Goal: Information Seeking & Learning: Learn about a topic

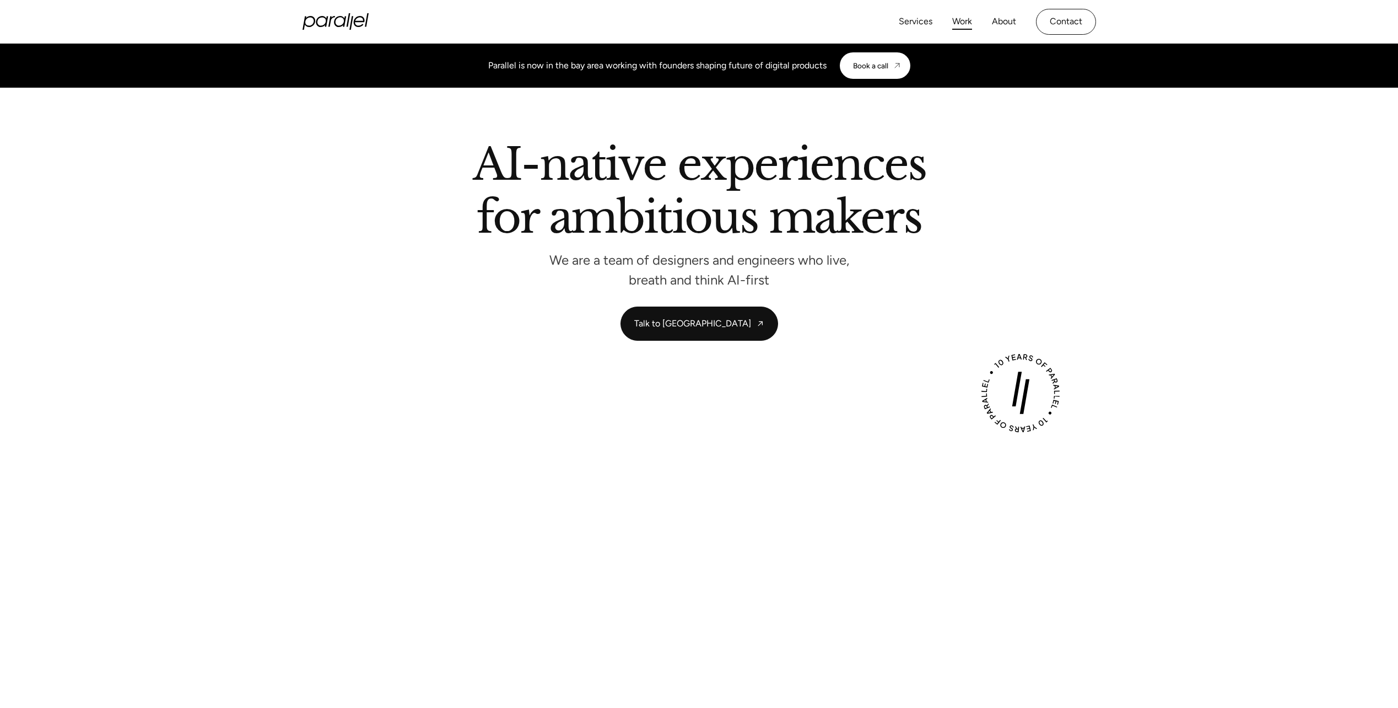
click at [967, 19] on link "Work" at bounding box center [962, 22] width 20 height 16
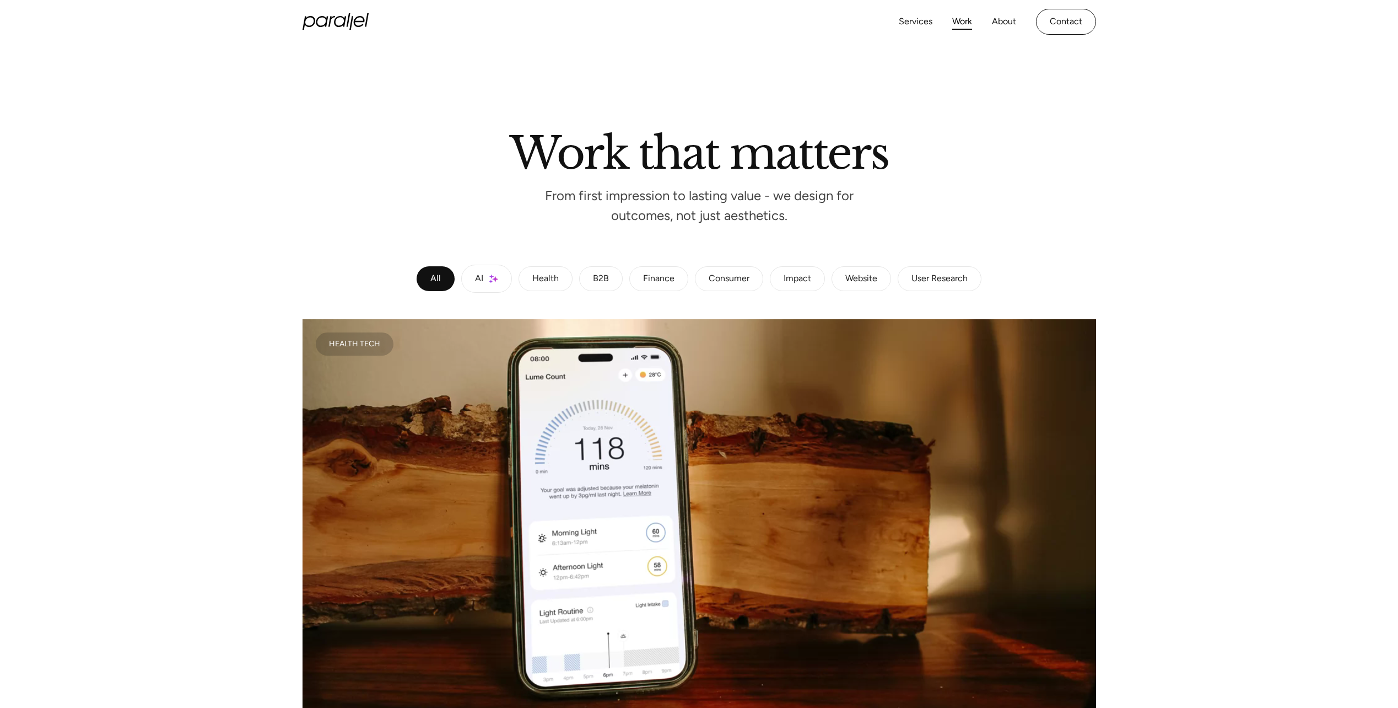
click at [531, 290] on link "Health" at bounding box center [546, 278] width 54 height 25
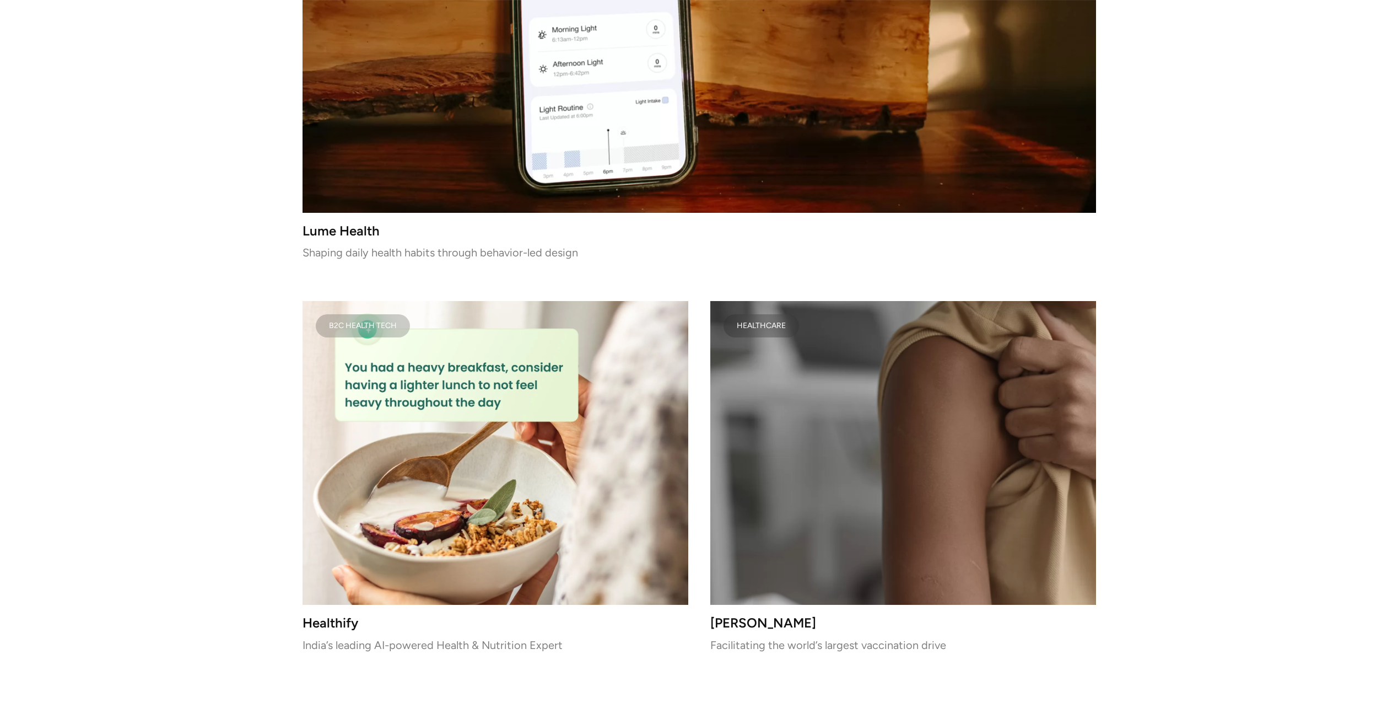
scroll to position [331, 0]
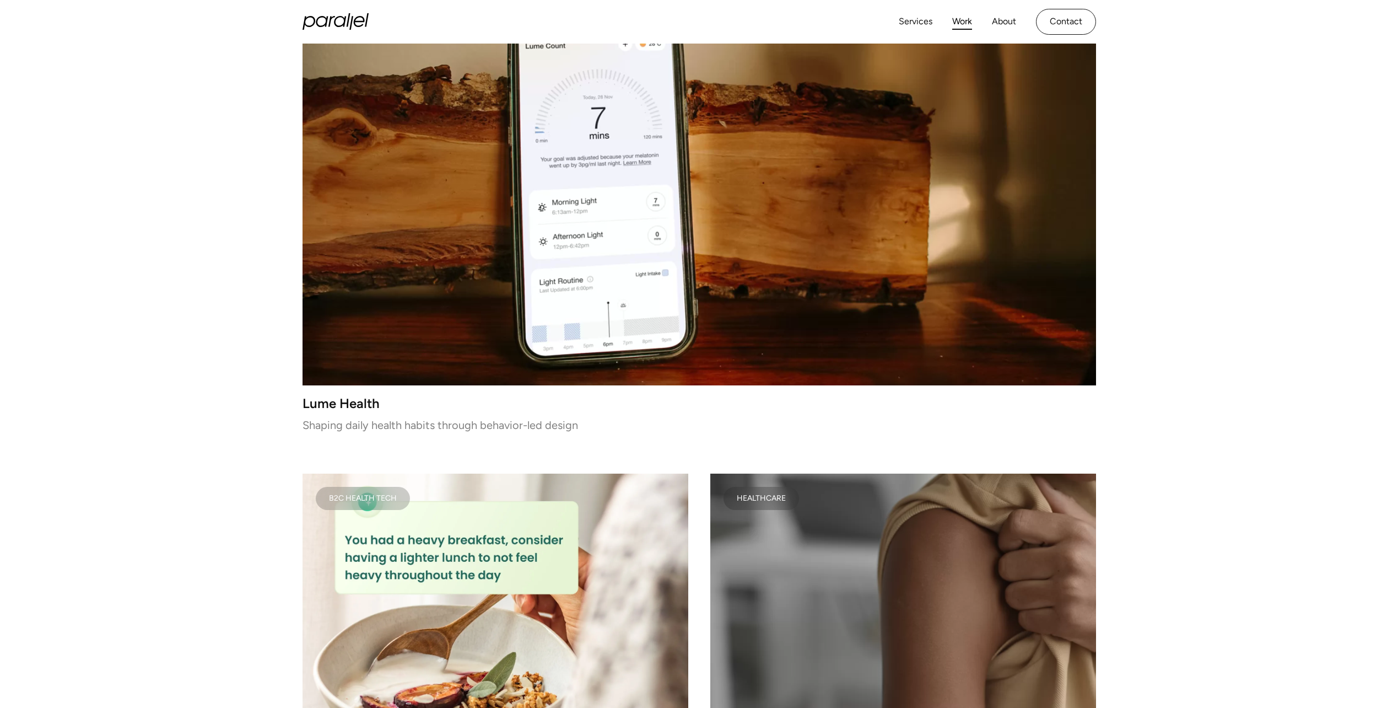
click at [342, 400] on h3 "Lume Health" at bounding box center [700, 402] width 794 height 9
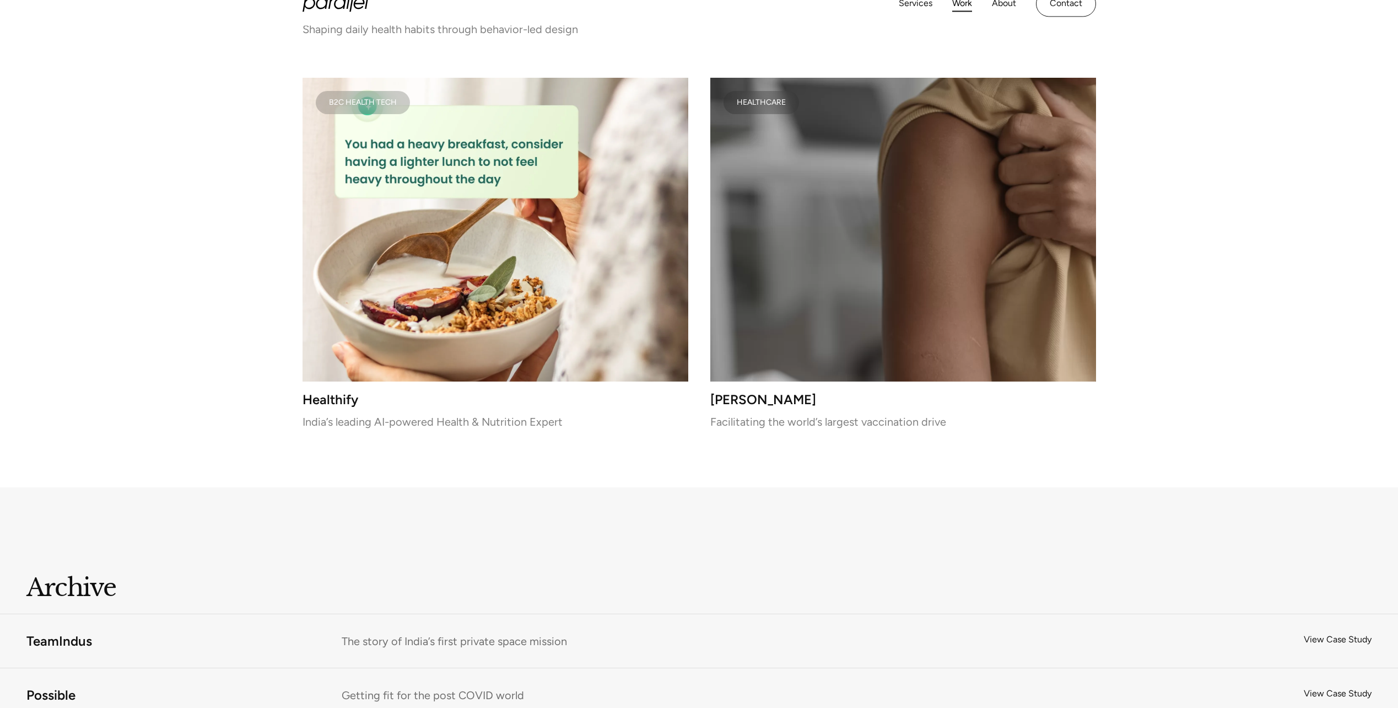
scroll to position [772, 0]
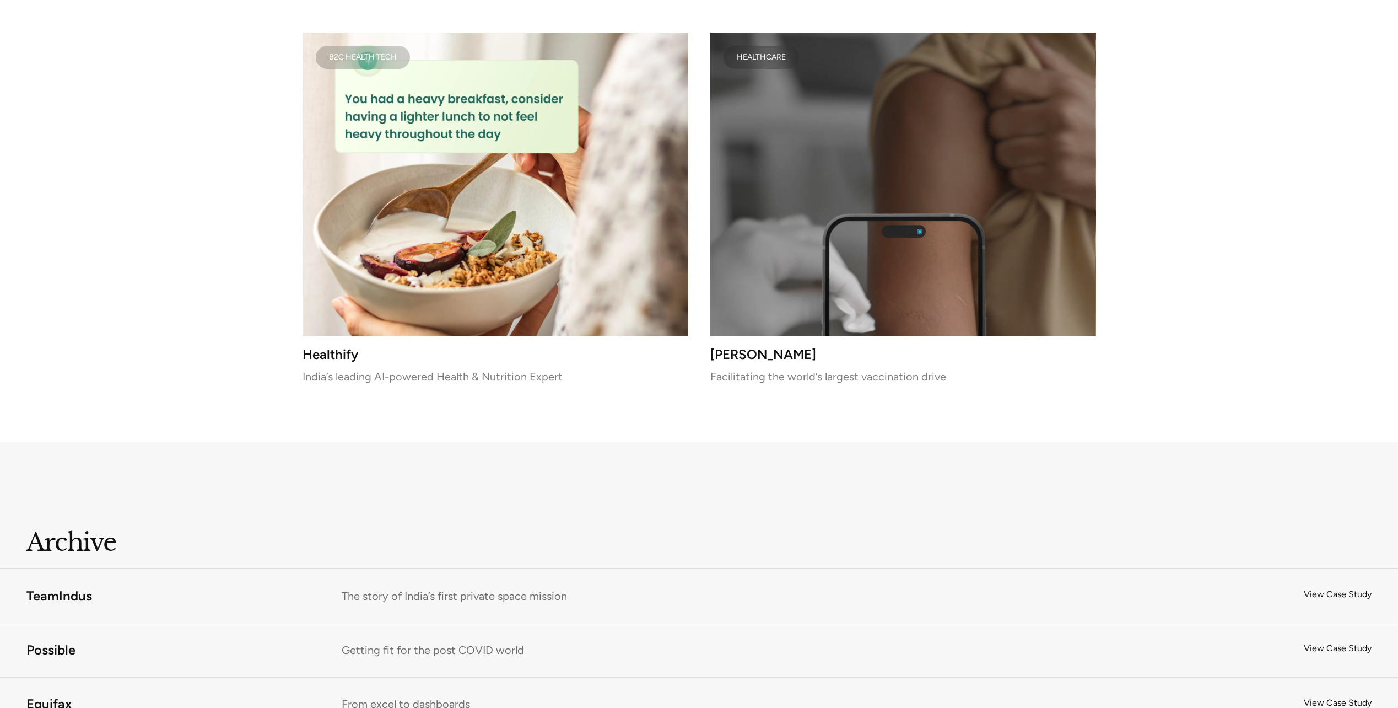
click at [763, 213] on video at bounding box center [903, 185] width 386 height 304
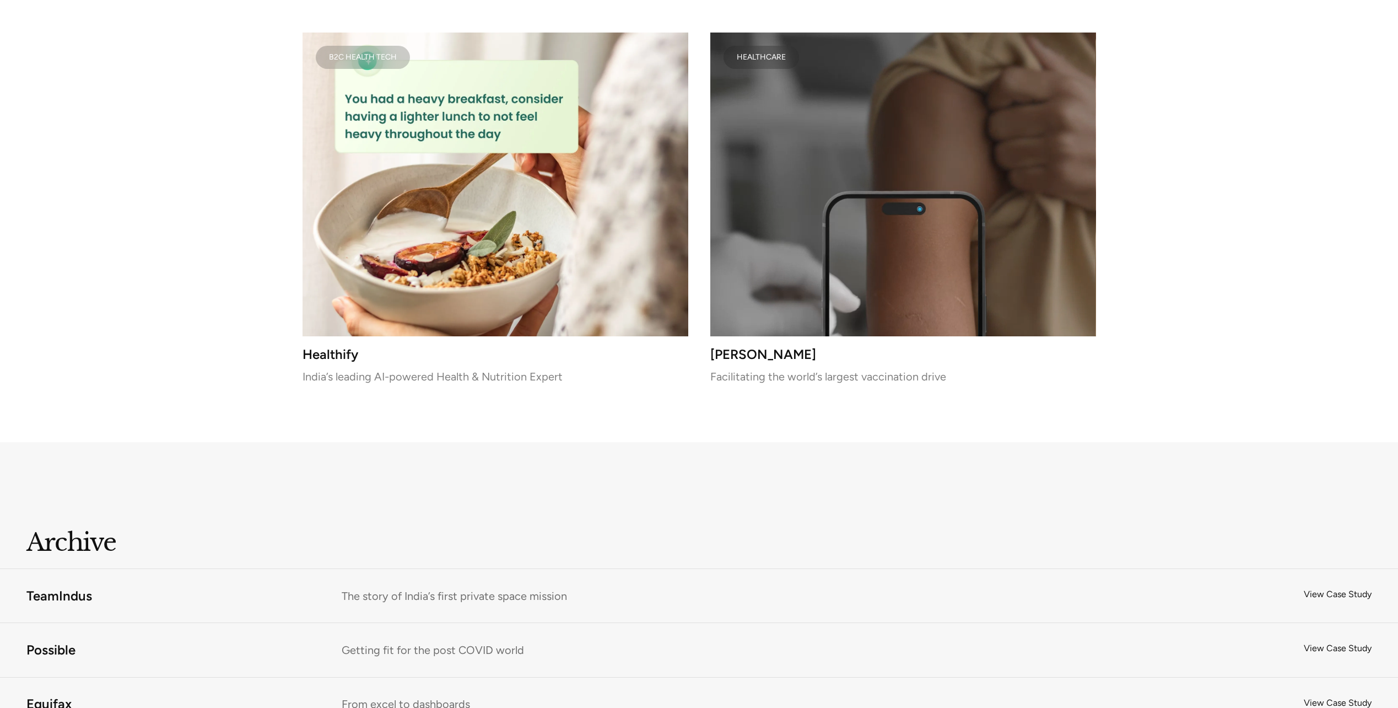
click at [337, 355] on h3 "Healthify" at bounding box center [496, 353] width 386 height 9
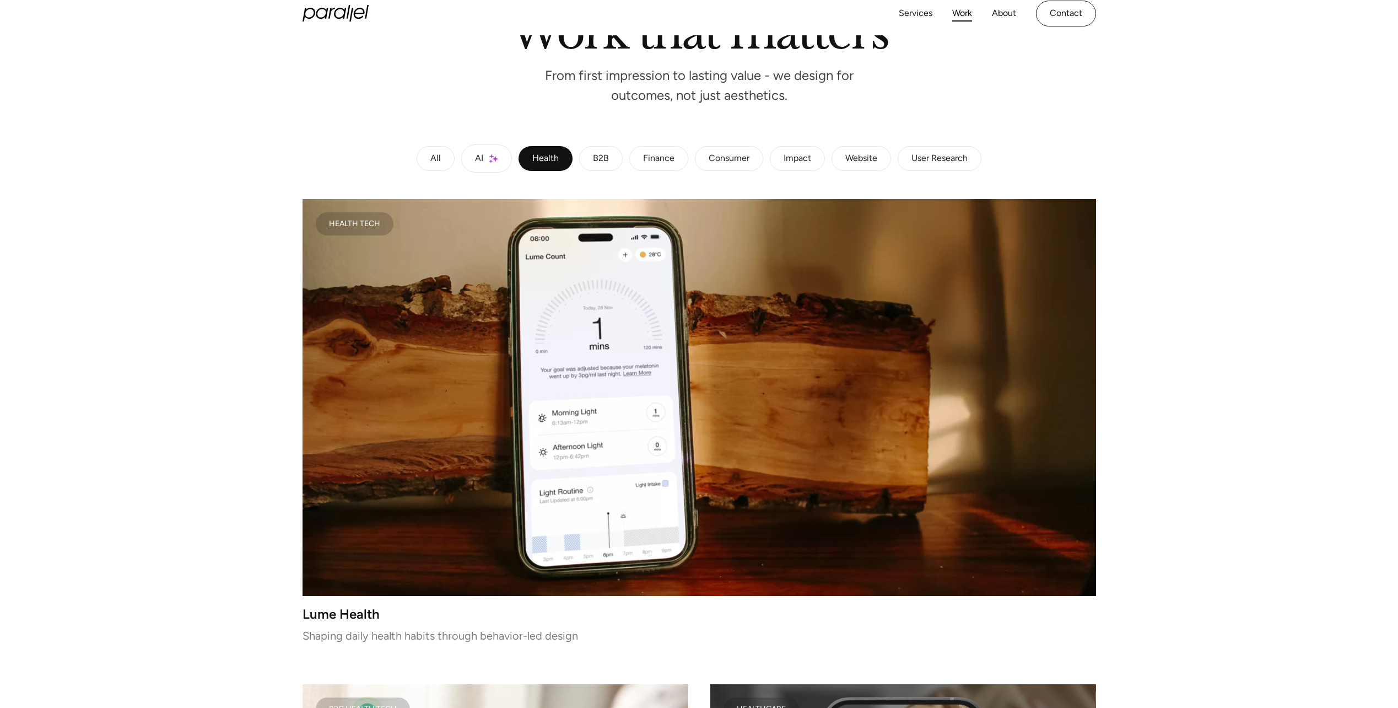
scroll to position [0, 0]
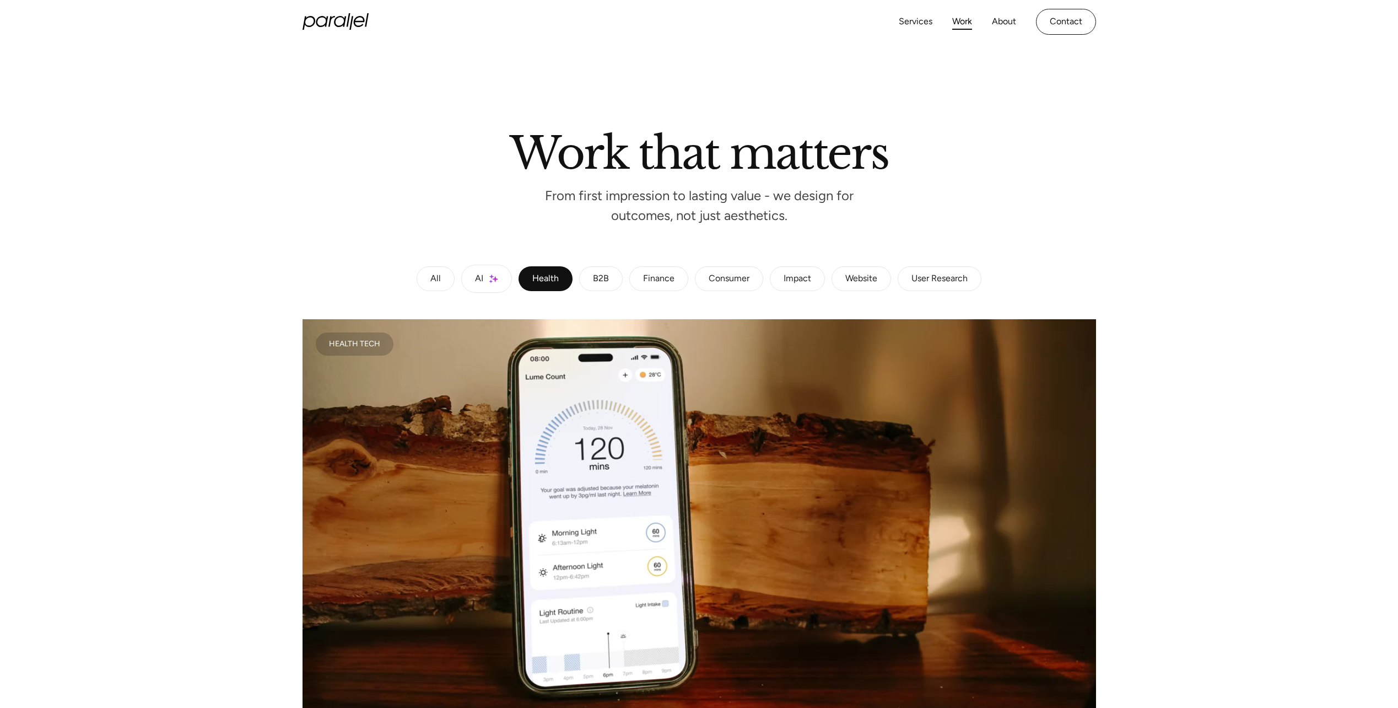
click at [611, 279] on link "B2B" at bounding box center [601, 278] width 44 height 25
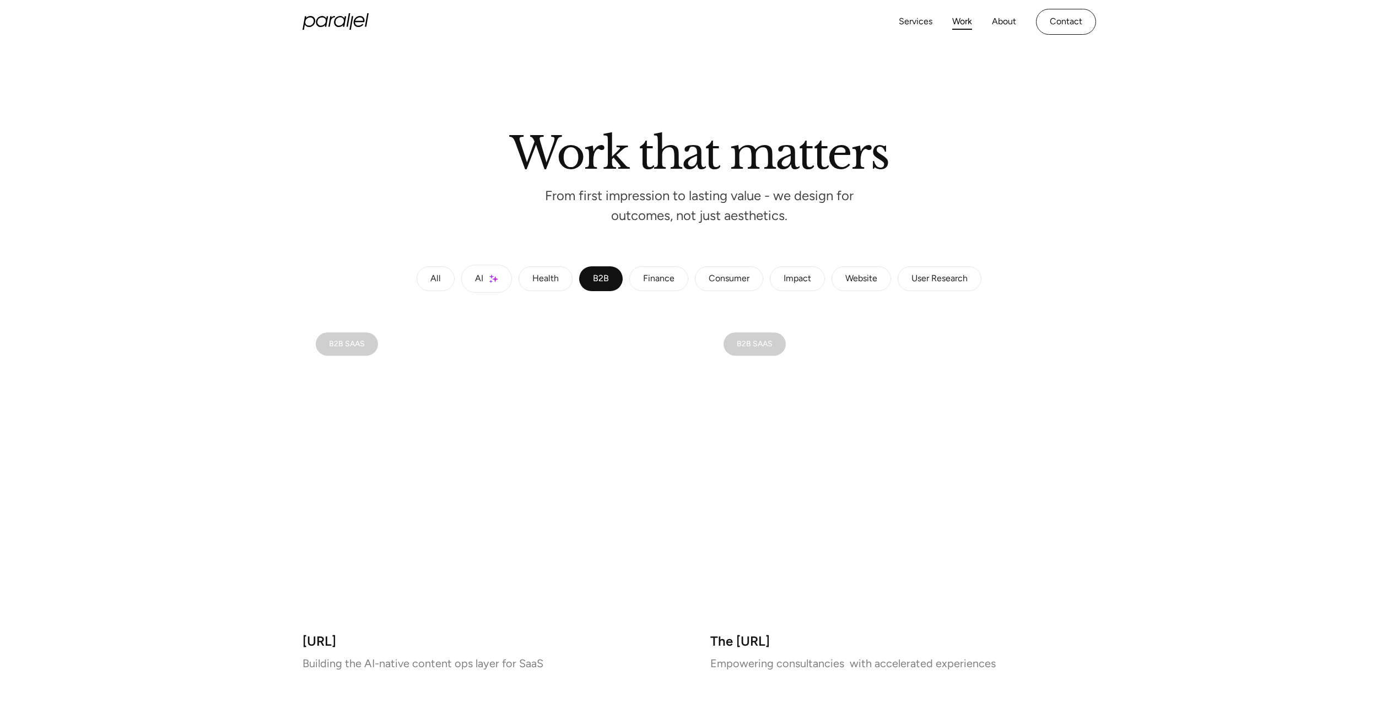
click at [676, 272] on link "Finance" at bounding box center [658, 278] width 59 height 25
click at [728, 277] on div "Consumer" at bounding box center [729, 279] width 41 height 7
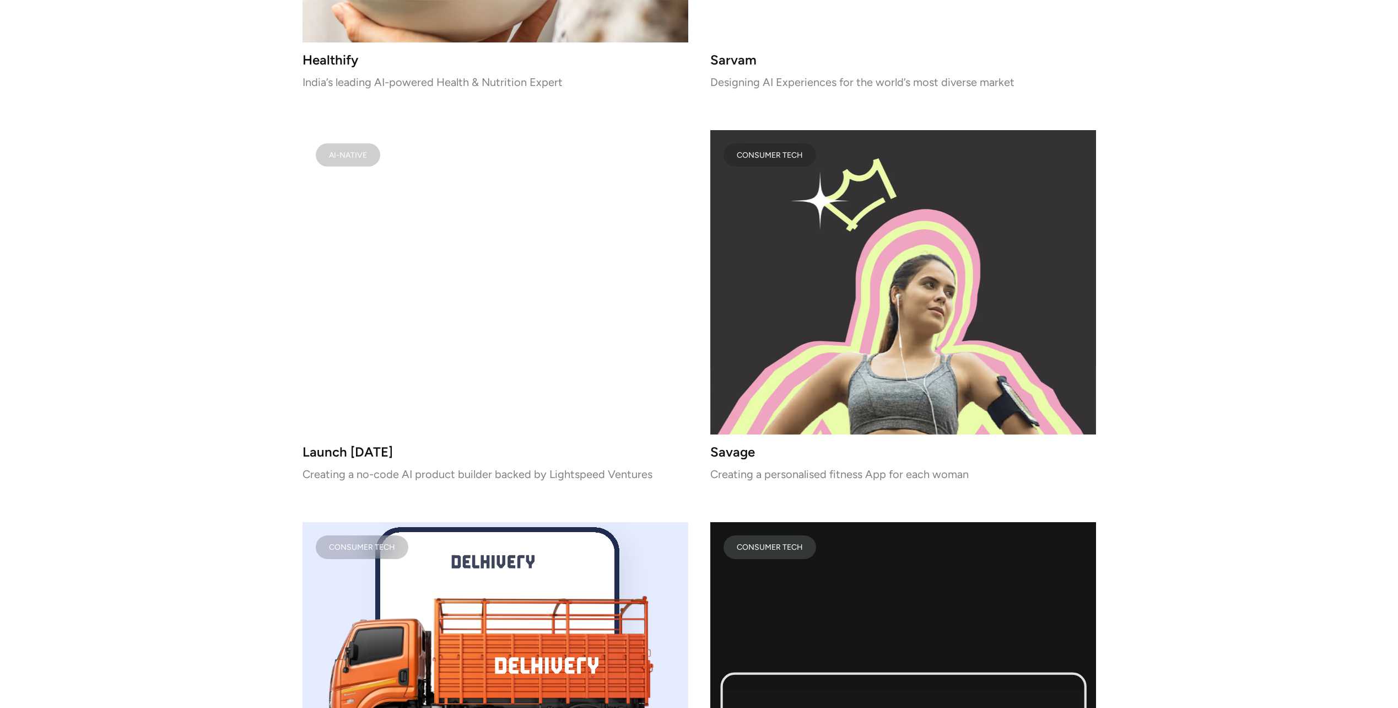
scroll to position [992, 0]
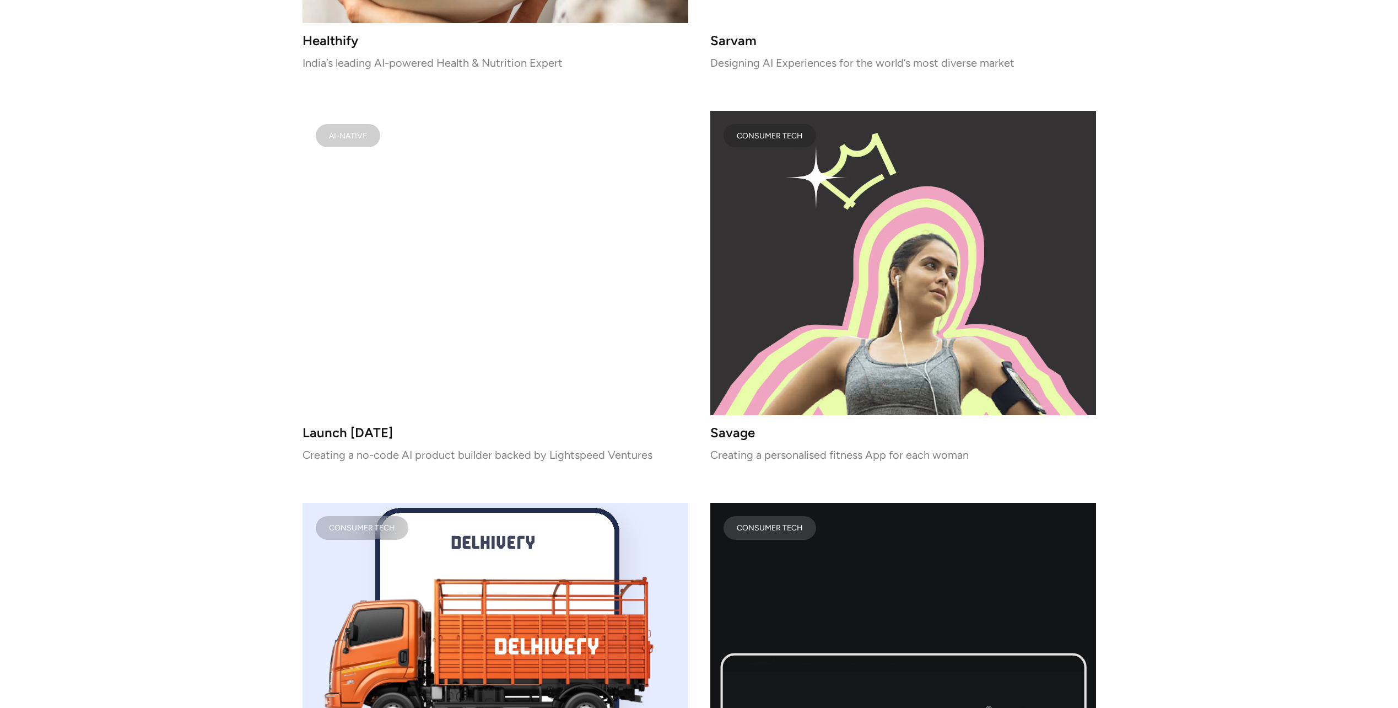
click at [735, 428] on h3 "Savage" at bounding box center [903, 432] width 386 height 9
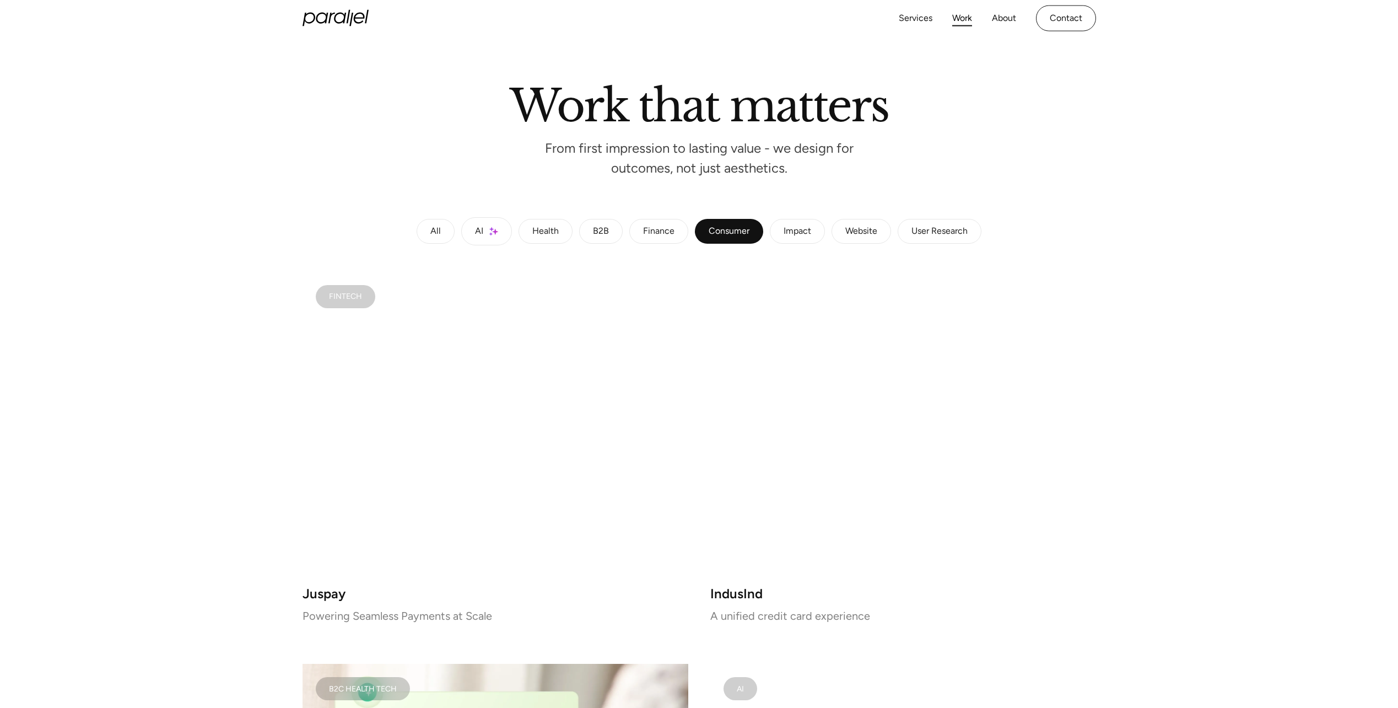
scroll to position [0, 0]
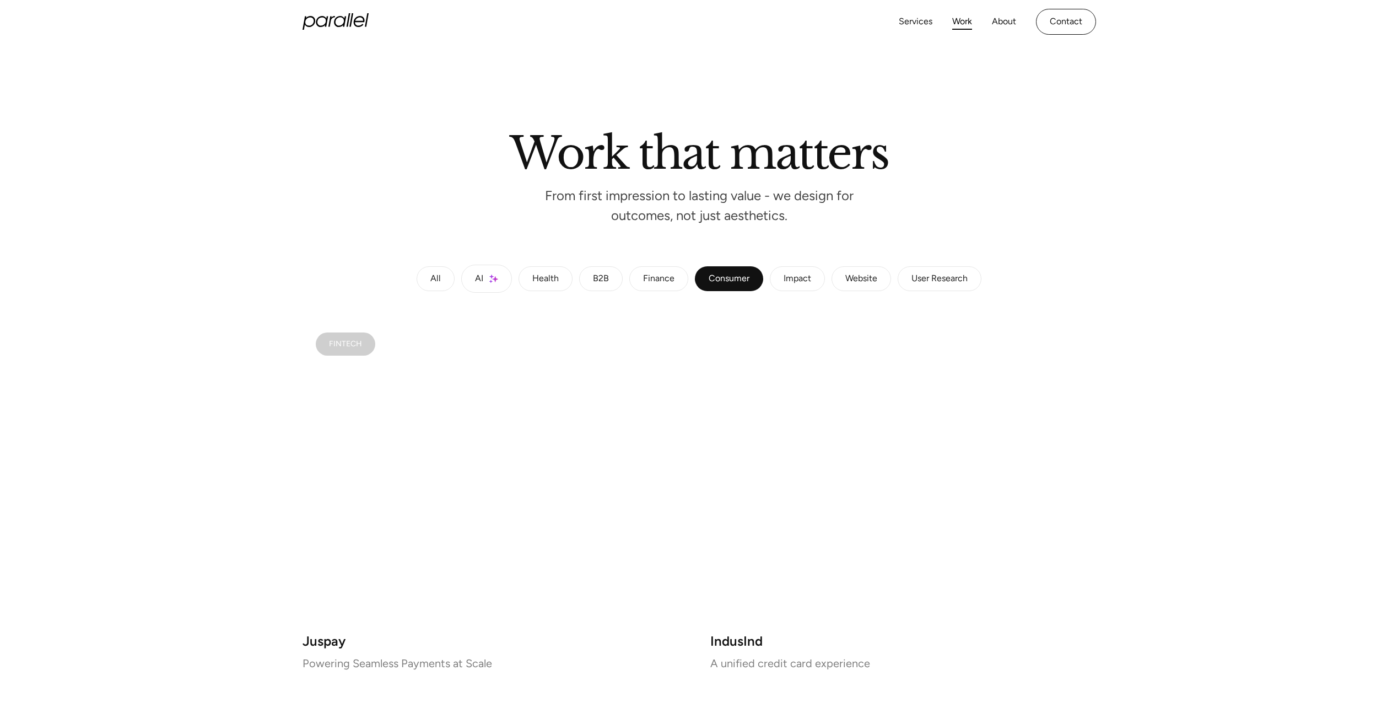
click at [326, 29] on icon "home" at bounding box center [336, 21] width 66 height 17
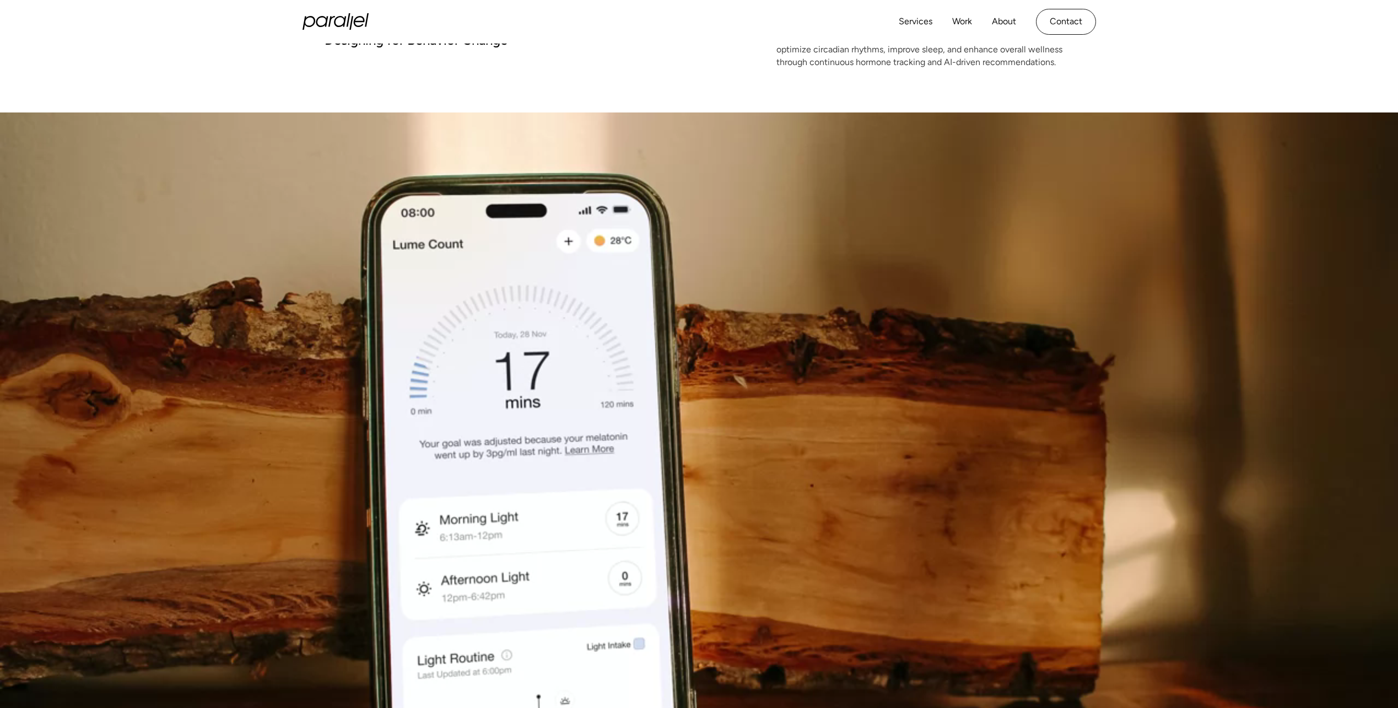
scroll to position [26, 0]
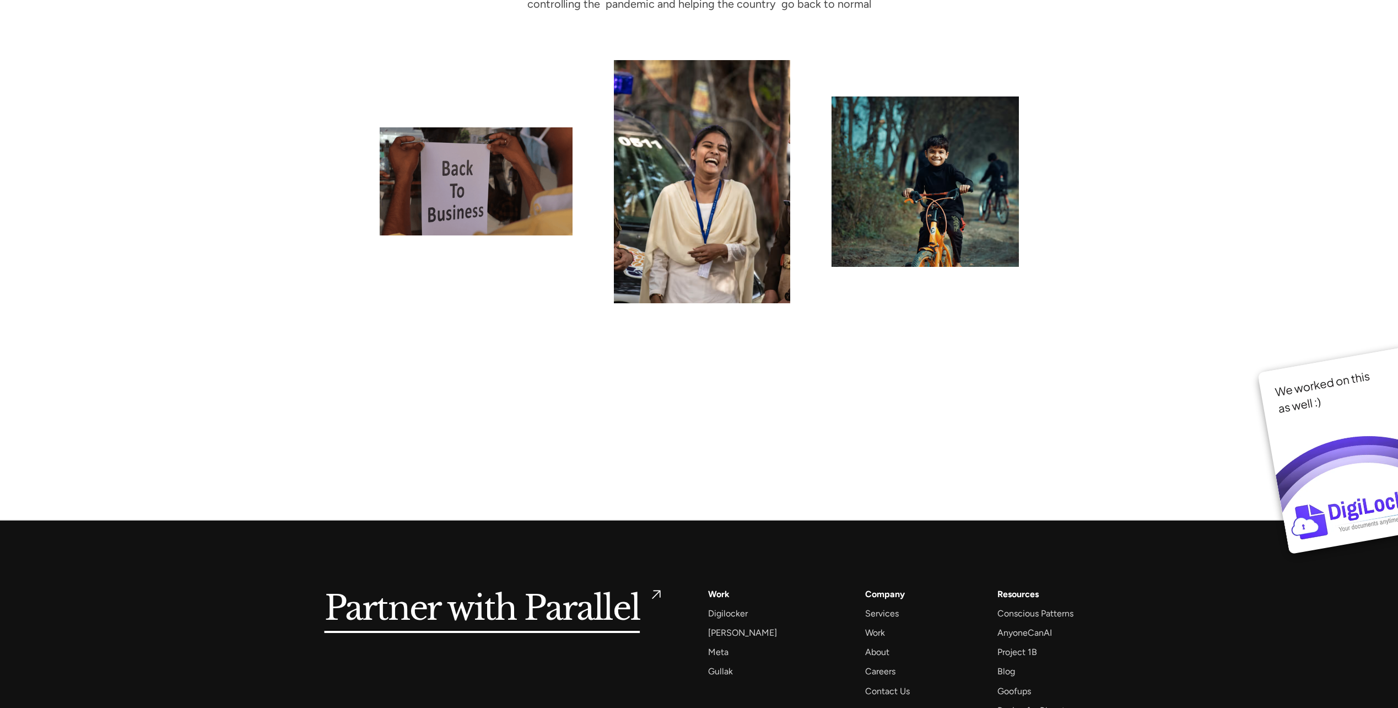
scroll to position [8421, 0]
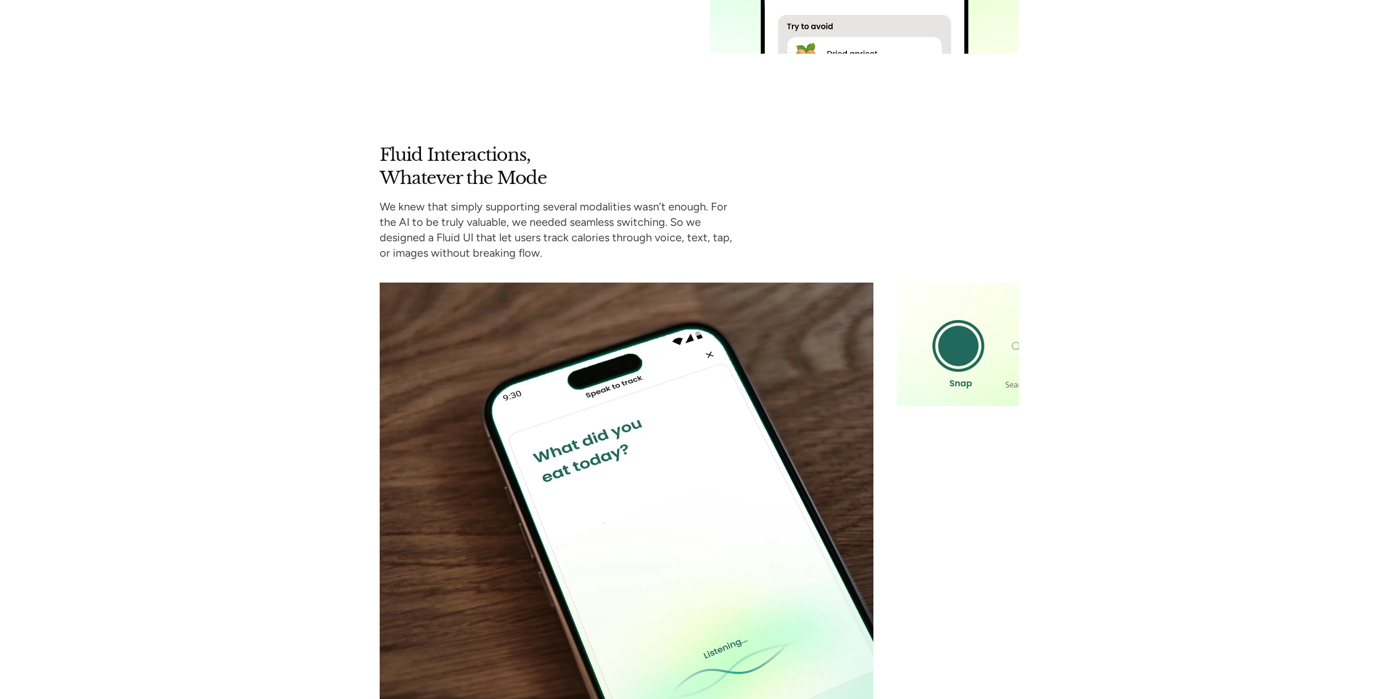
scroll to position [4078, 0]
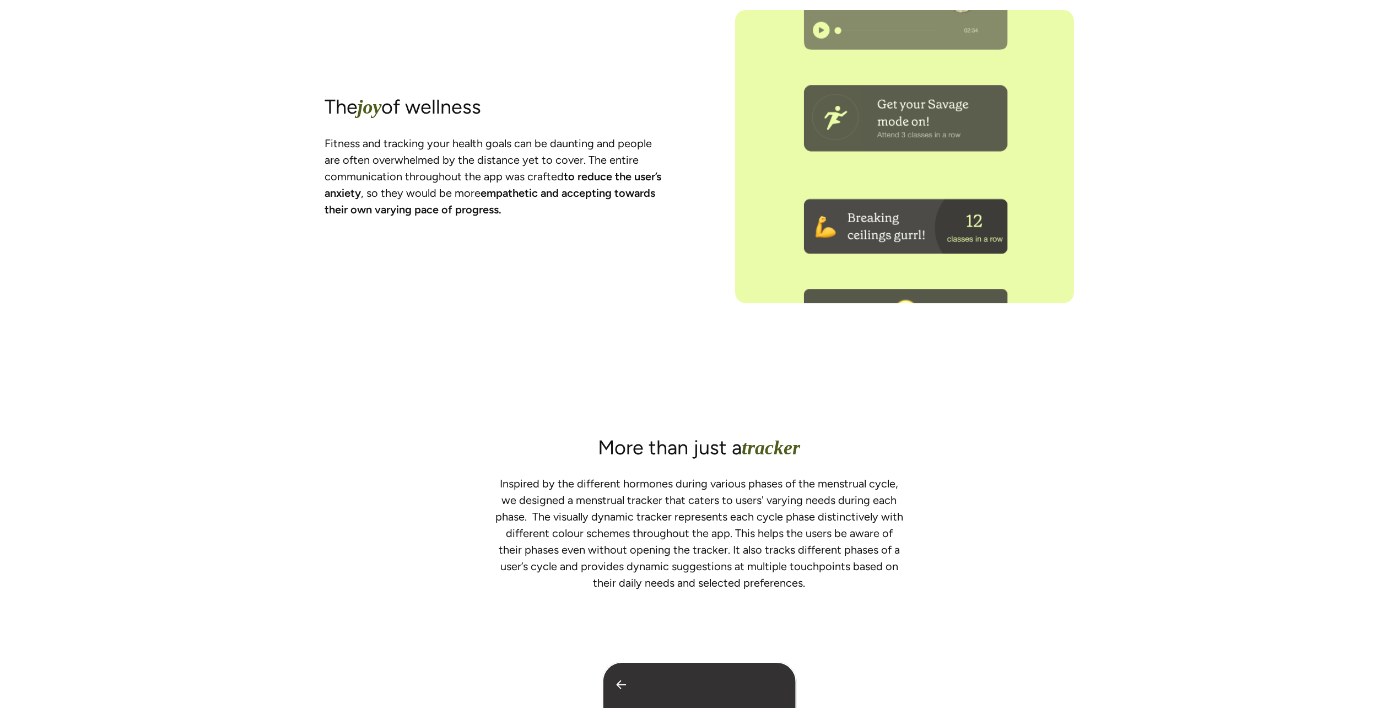
scroll to position [3505, 0]
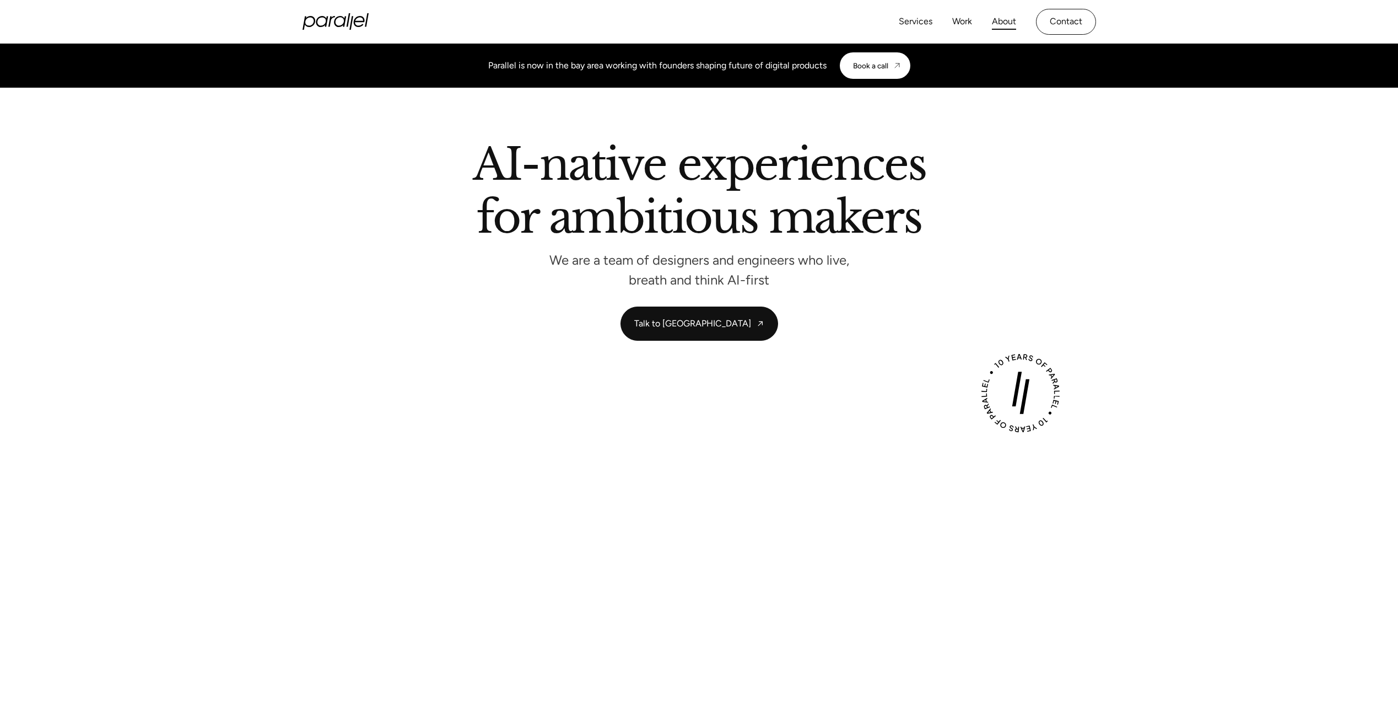
click at [1014, 19] on link "About" at bounding box center [1004, 22] width 24 height 16
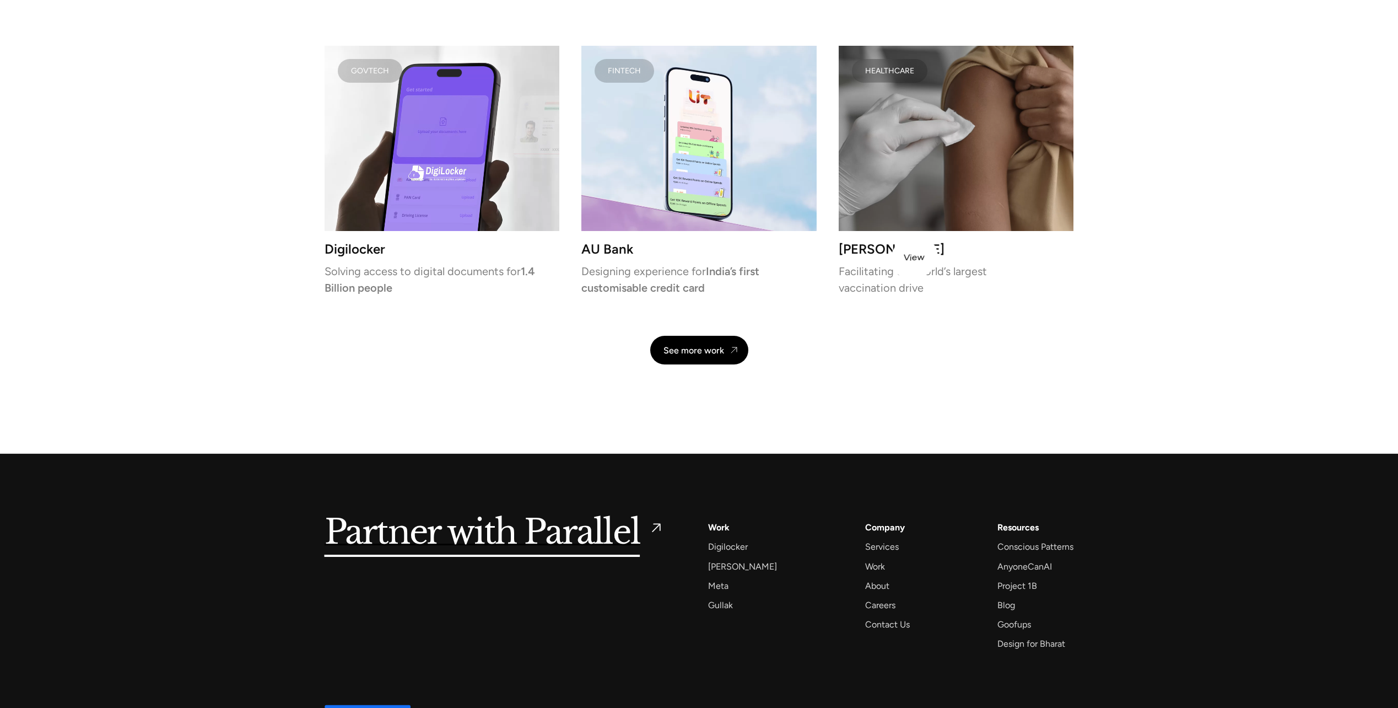
scroll to position [2637, 0]
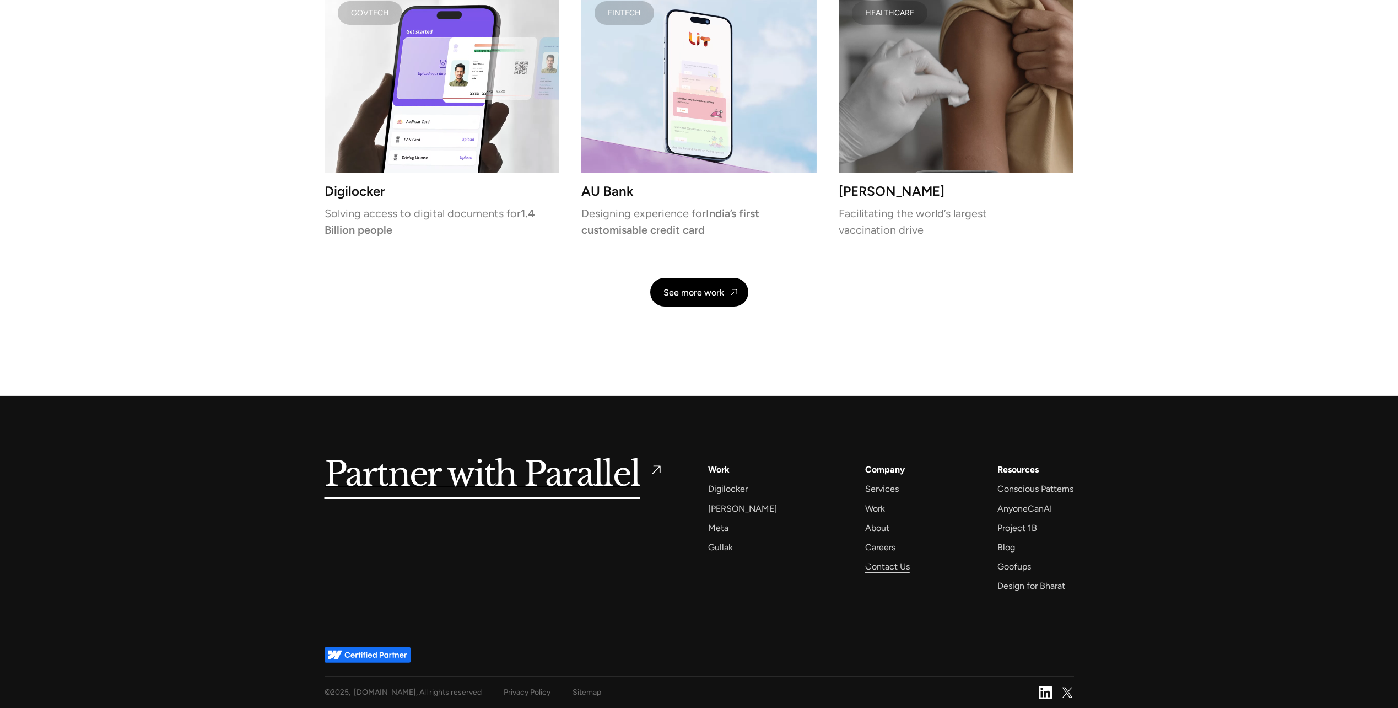
click at [866, 565] on div "Contact Us" at bounding box center [887, 566] width 45 height 15
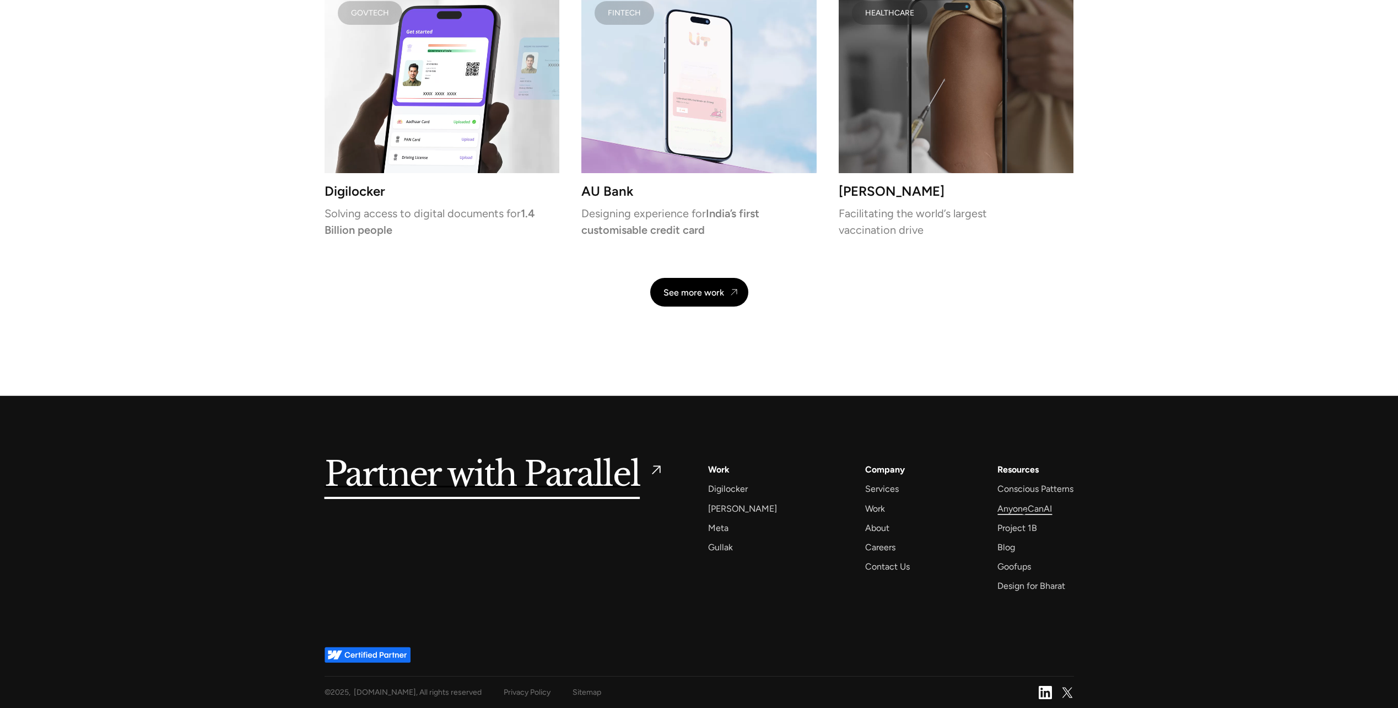
click at [1025, 512] on div "AnyoneCanAI" at bounding box center [1025, 508] width 55 height 15
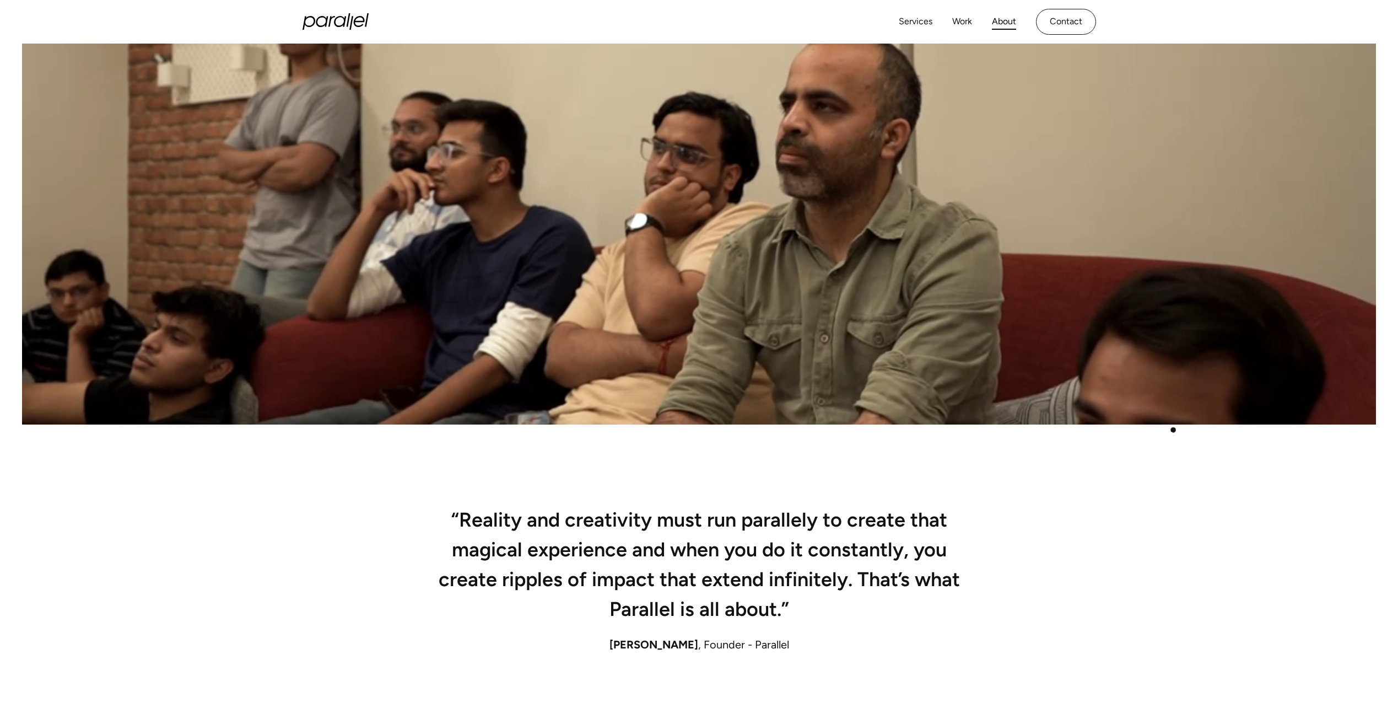
scroll to position [267, 0]
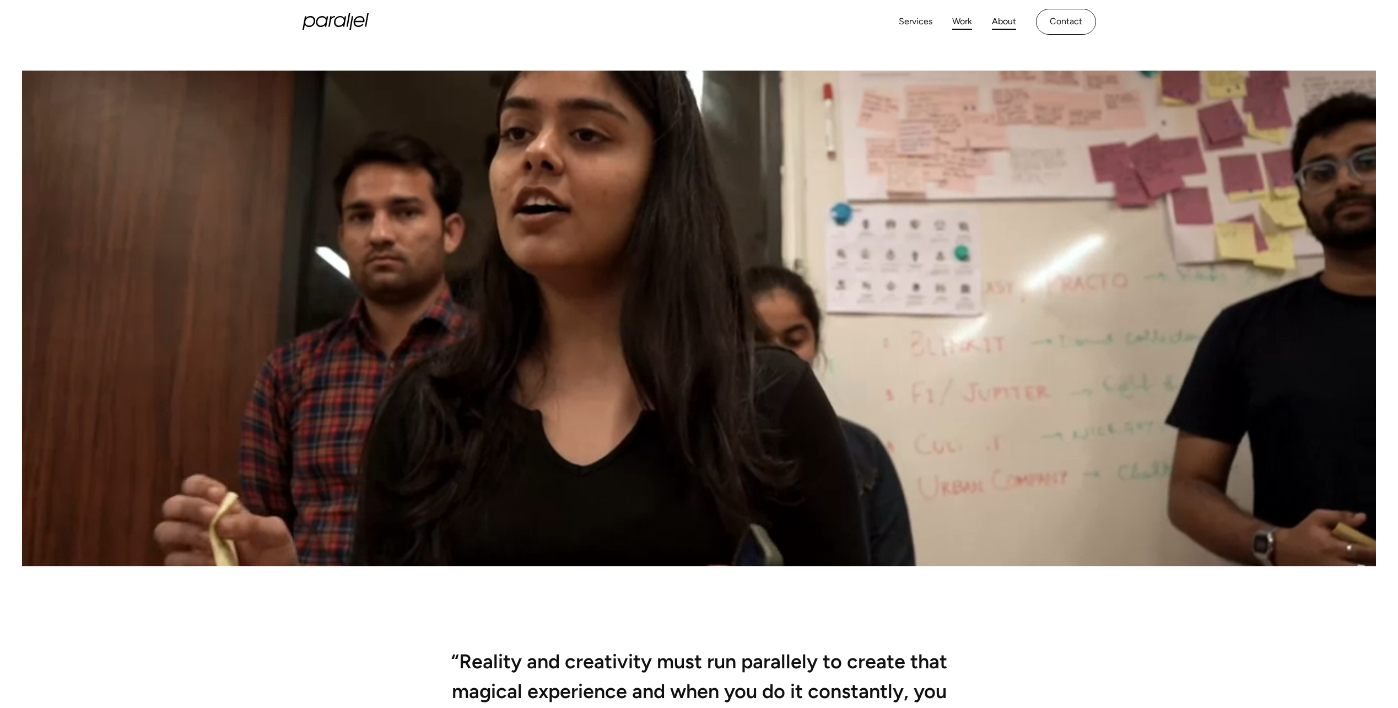
click at [960, 20] on link "Work" at bounding box center [962, 22] width 20 height 16
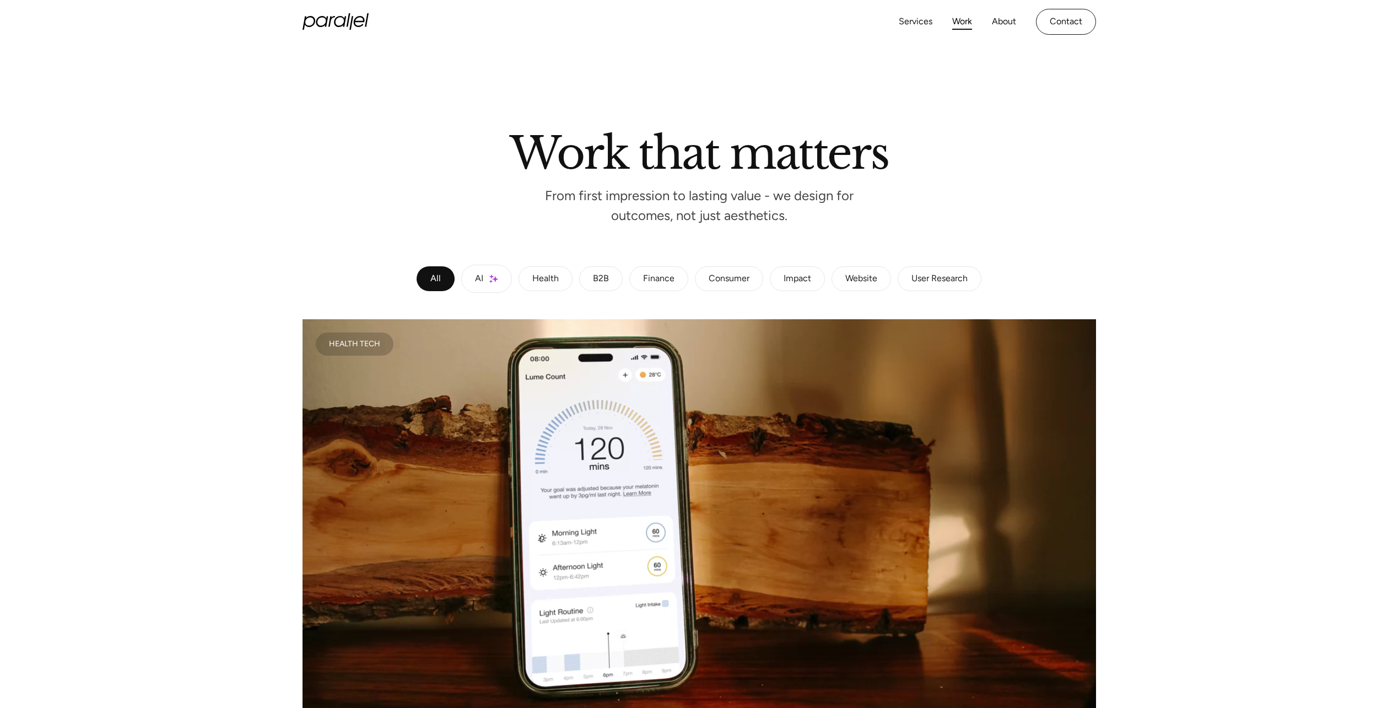
click at [591, 278] on link "B2B" at bounding box center [601, 278] width 44 height 25
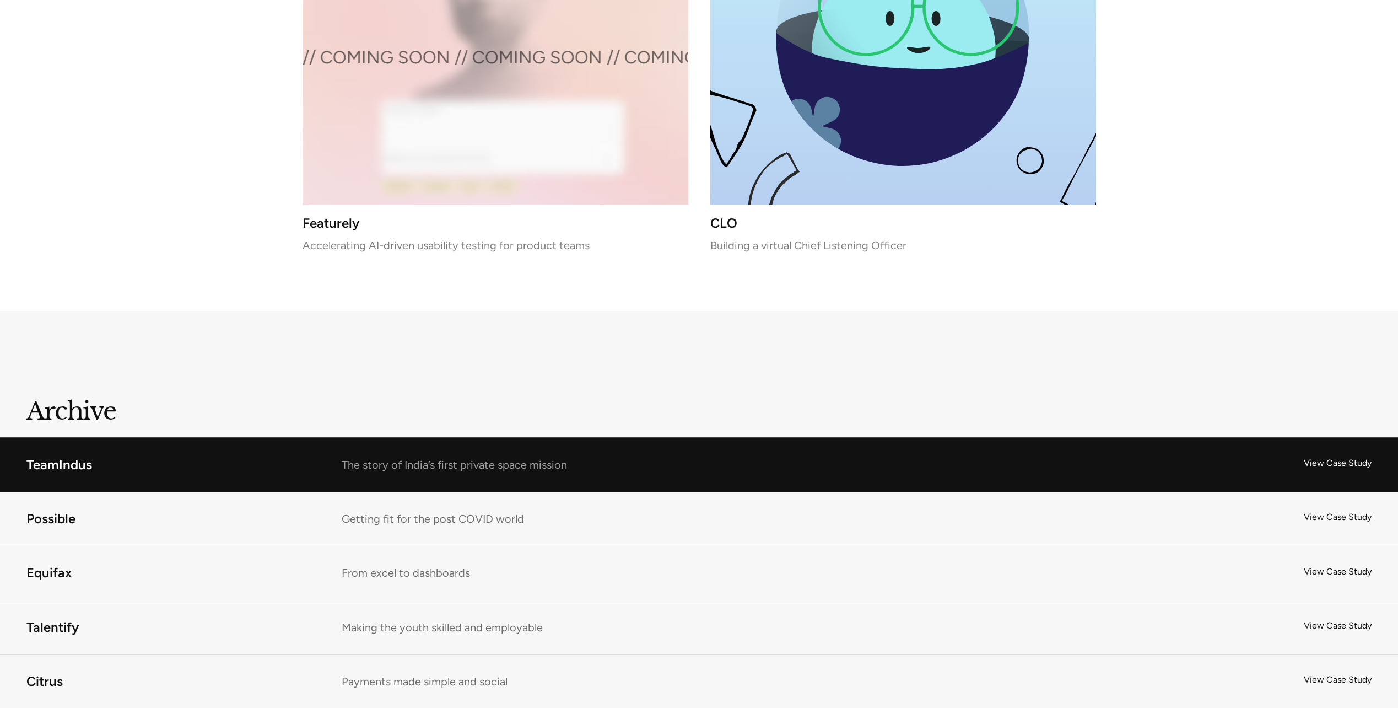
scroll to position [2149, 0]
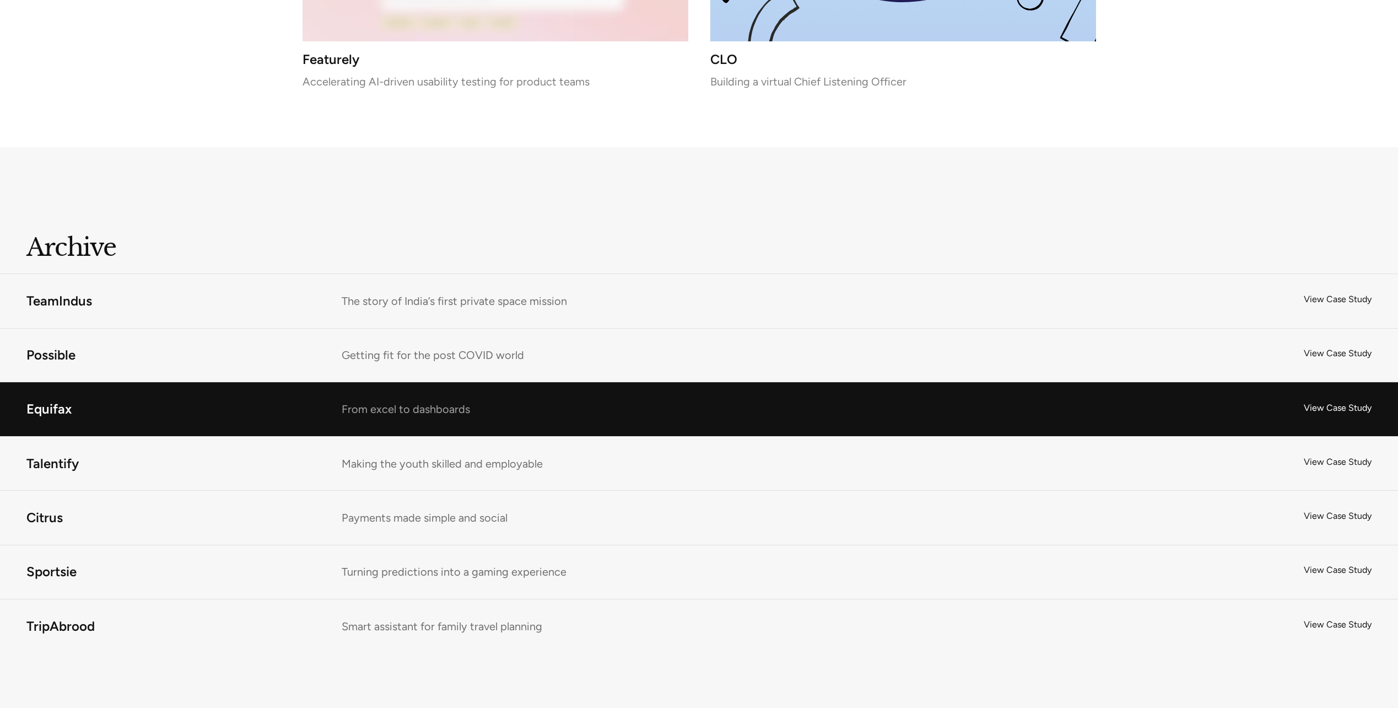
click at [1332, 410] on link "Equifax" at bounding box center [699, 408] width 1398 height 53
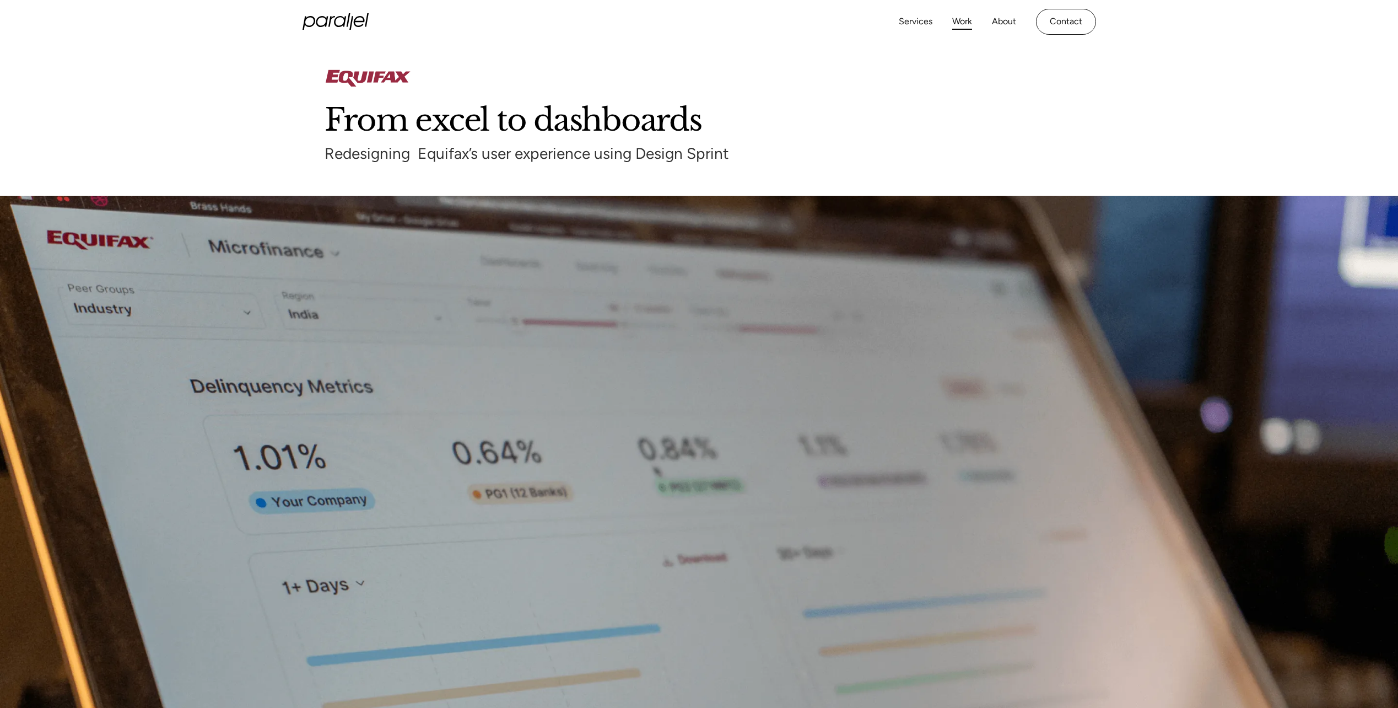
click at [957, 23] on link "Work" at bounding box center [962, 22] width 20 height 16
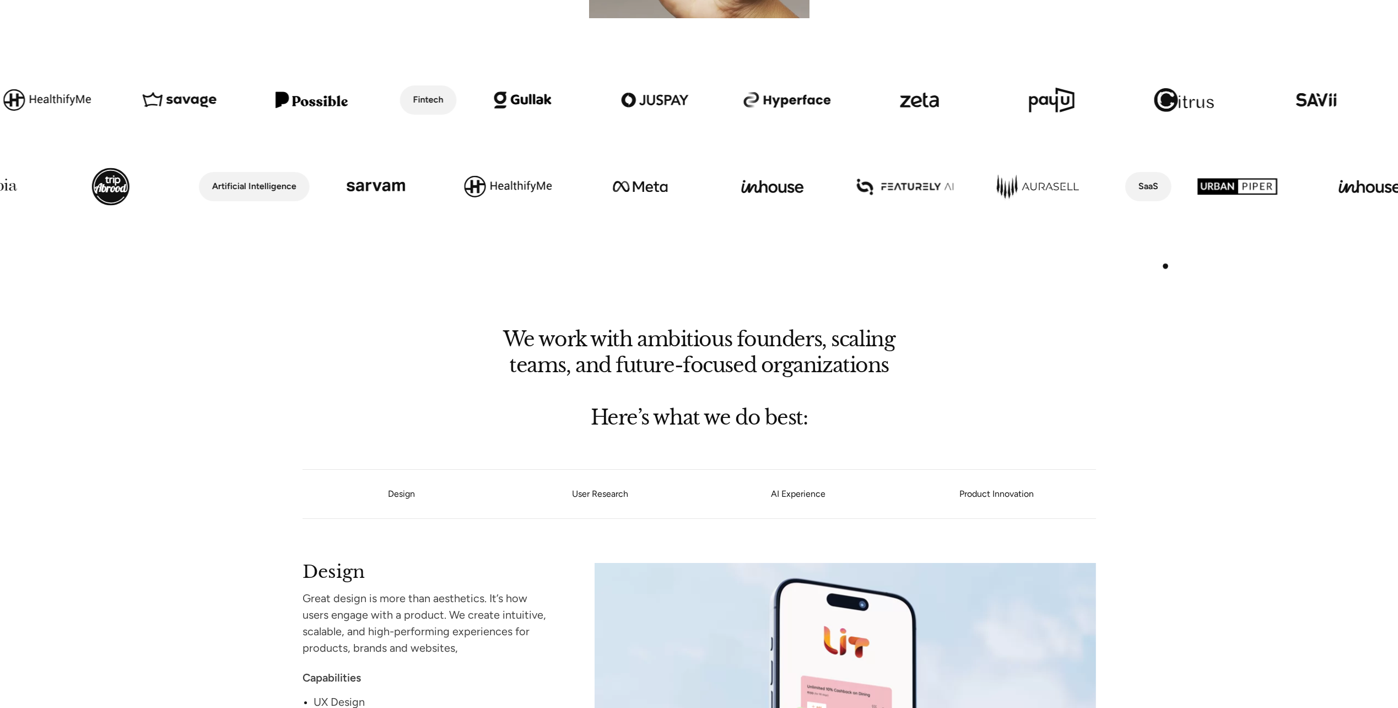
scroll to position [551, 0]
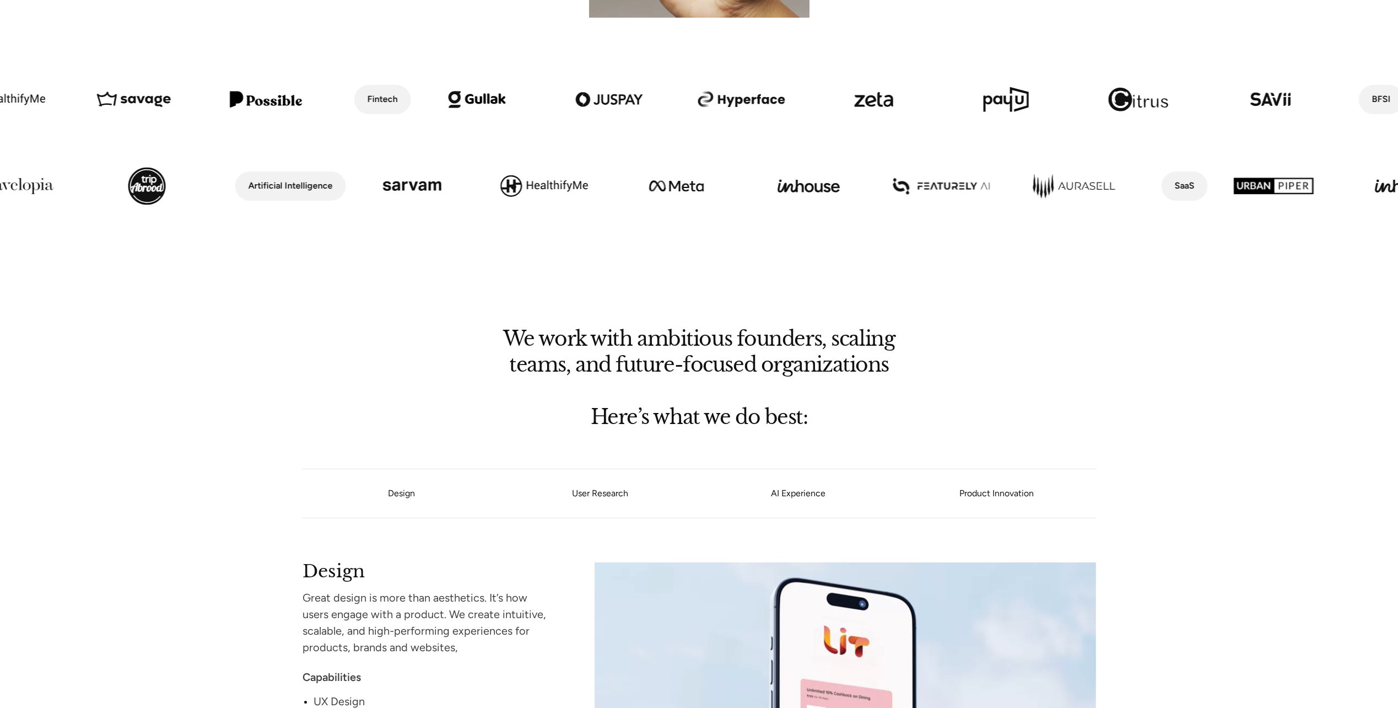
click at [513, 187] on img at bounding box center [544, 186] width 132 height 76
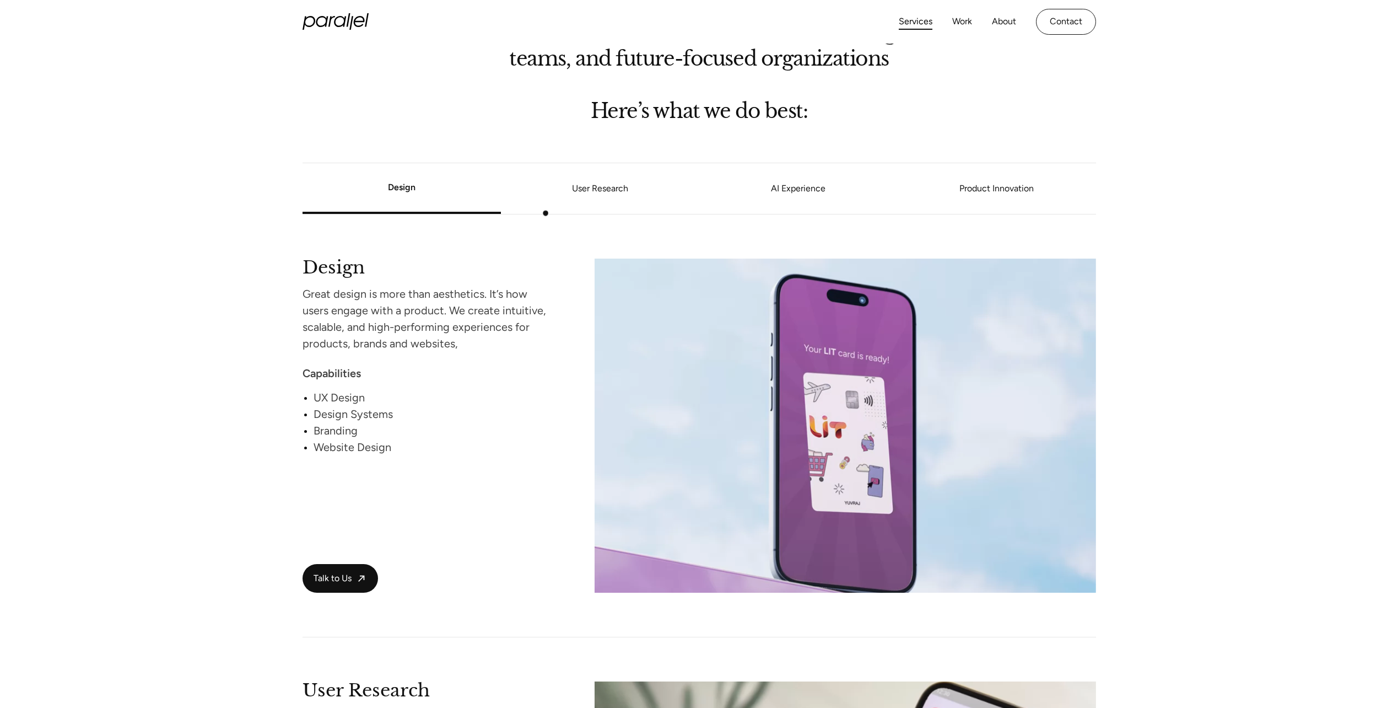
scroll to position [772, 0]
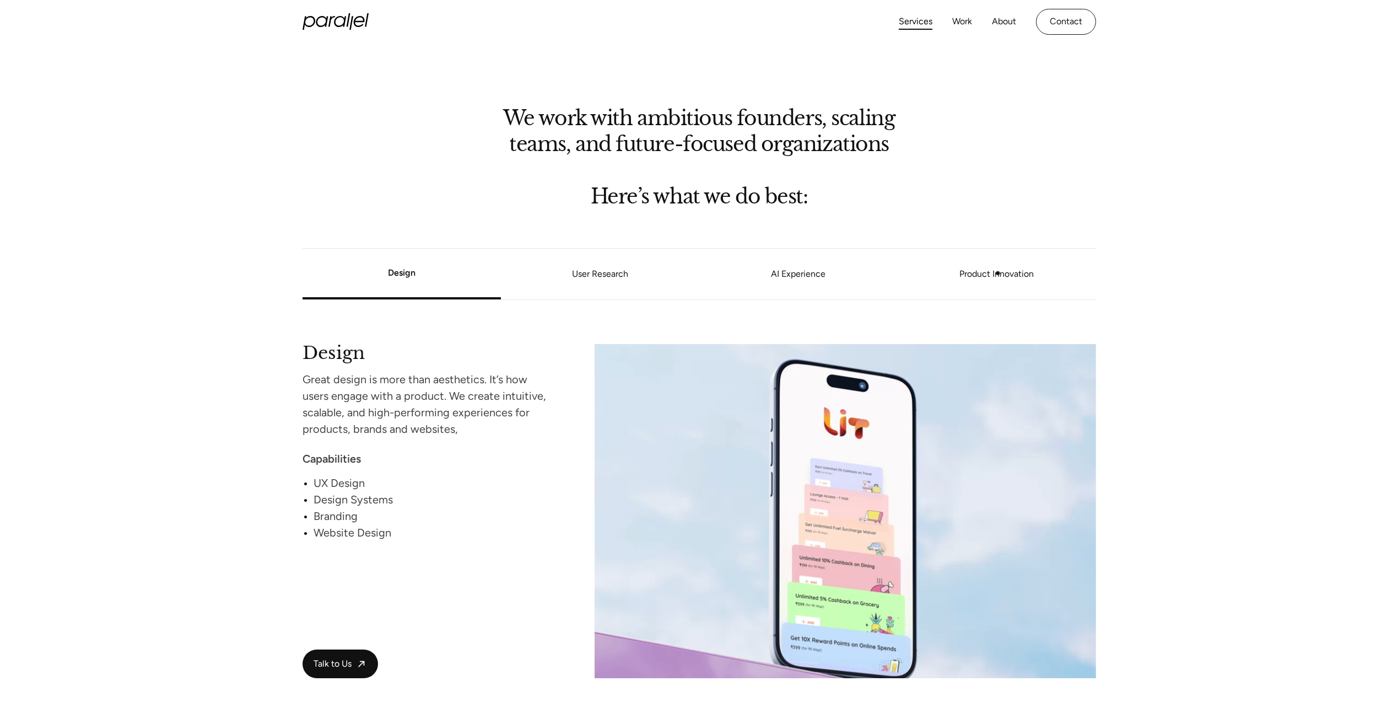
click at [998, 273] on link "Product Innovation" at bounding box center [997, 274] width 198 height 7
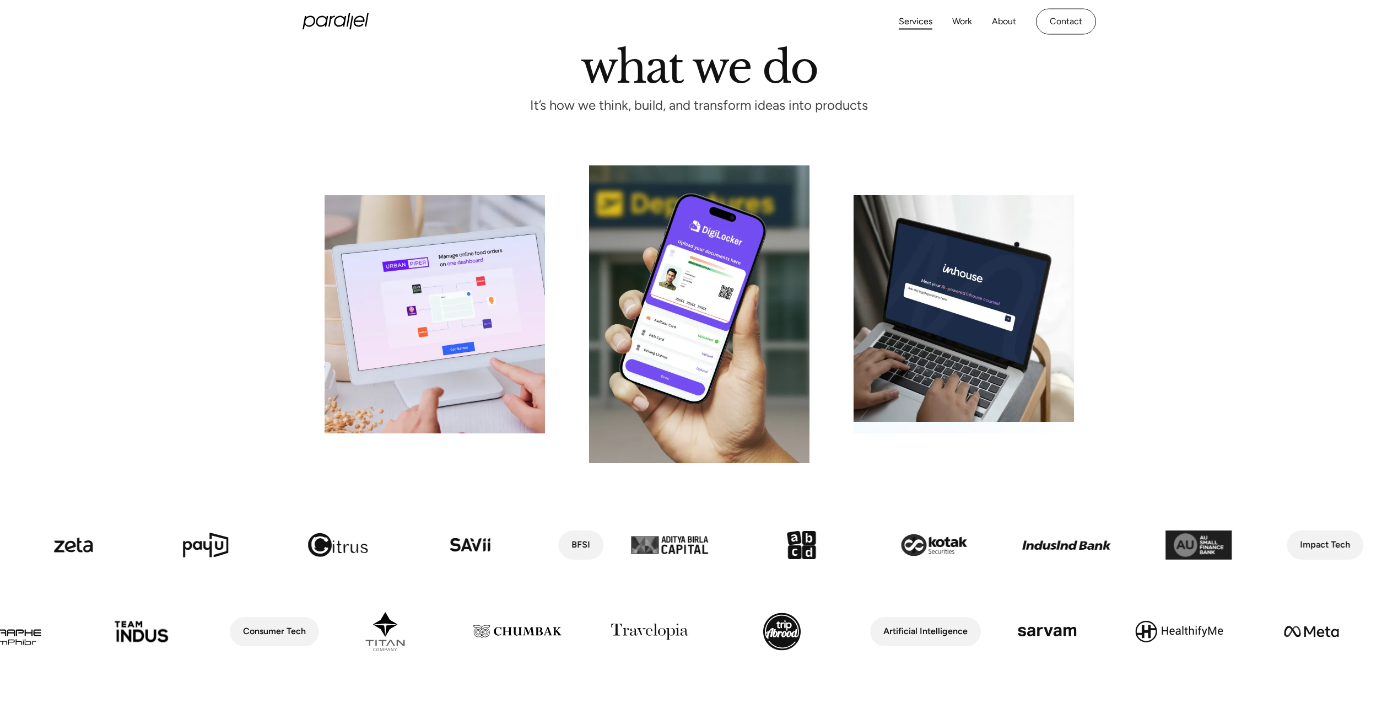
scroll to position [0, 0]
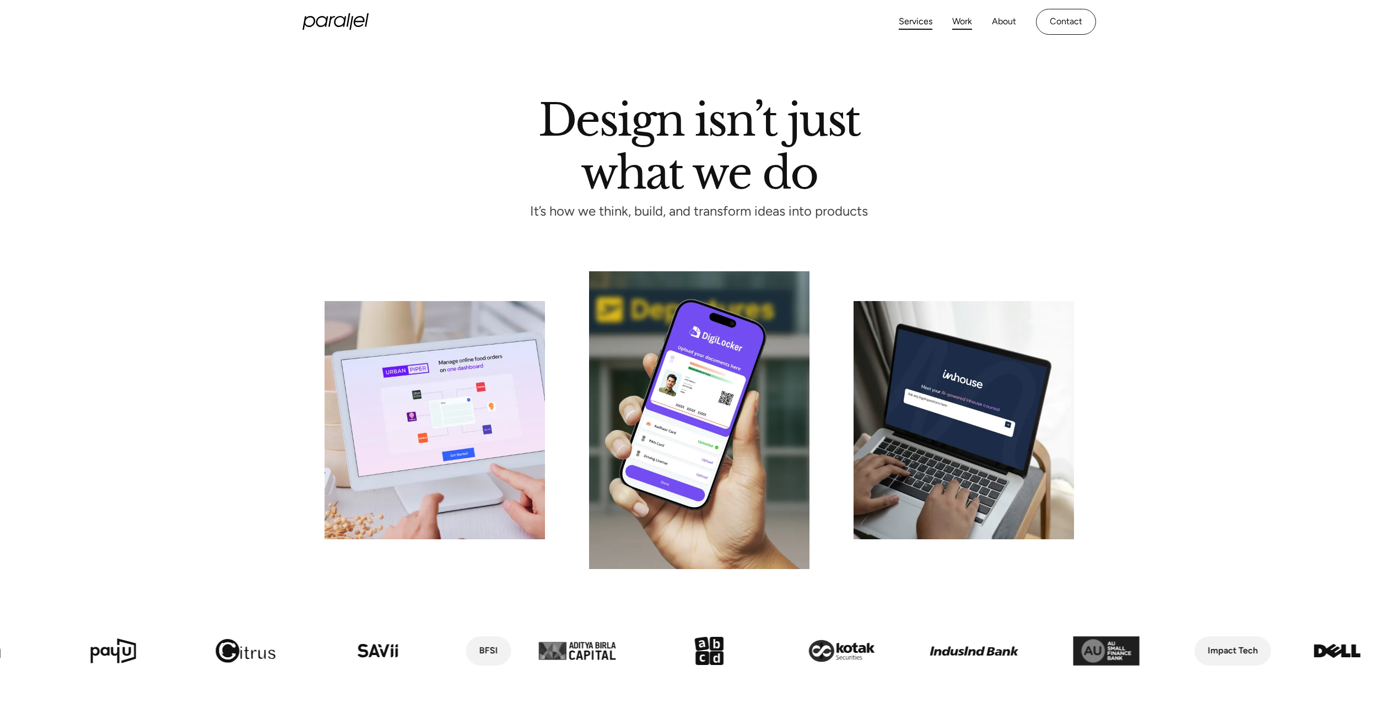
click at [955, 26] on link "Work" at bounding box center [962, 22] width 20 height 16
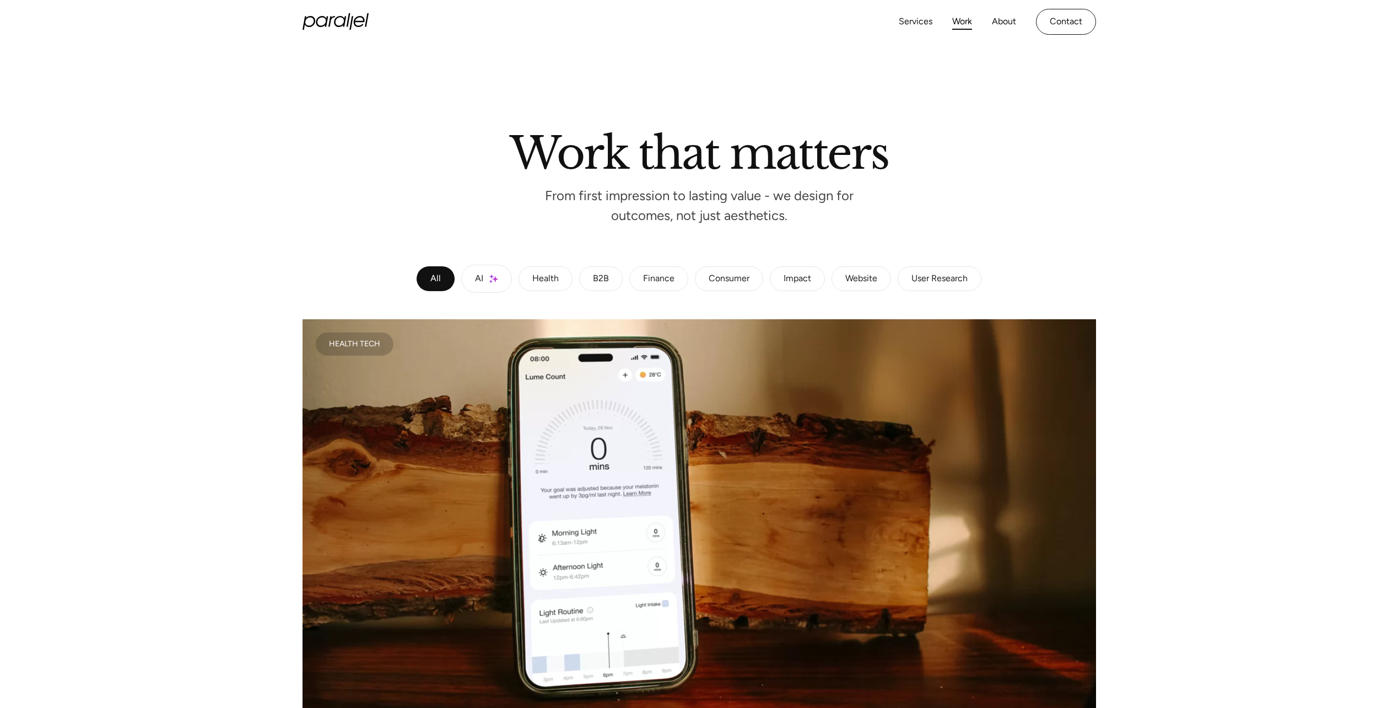
click at [496, 282] on img at bounding box center [493, 278] width 9 height 9
click at [790, 282] on div "Impact" at bounding box center [798, 279] width 28 height 7
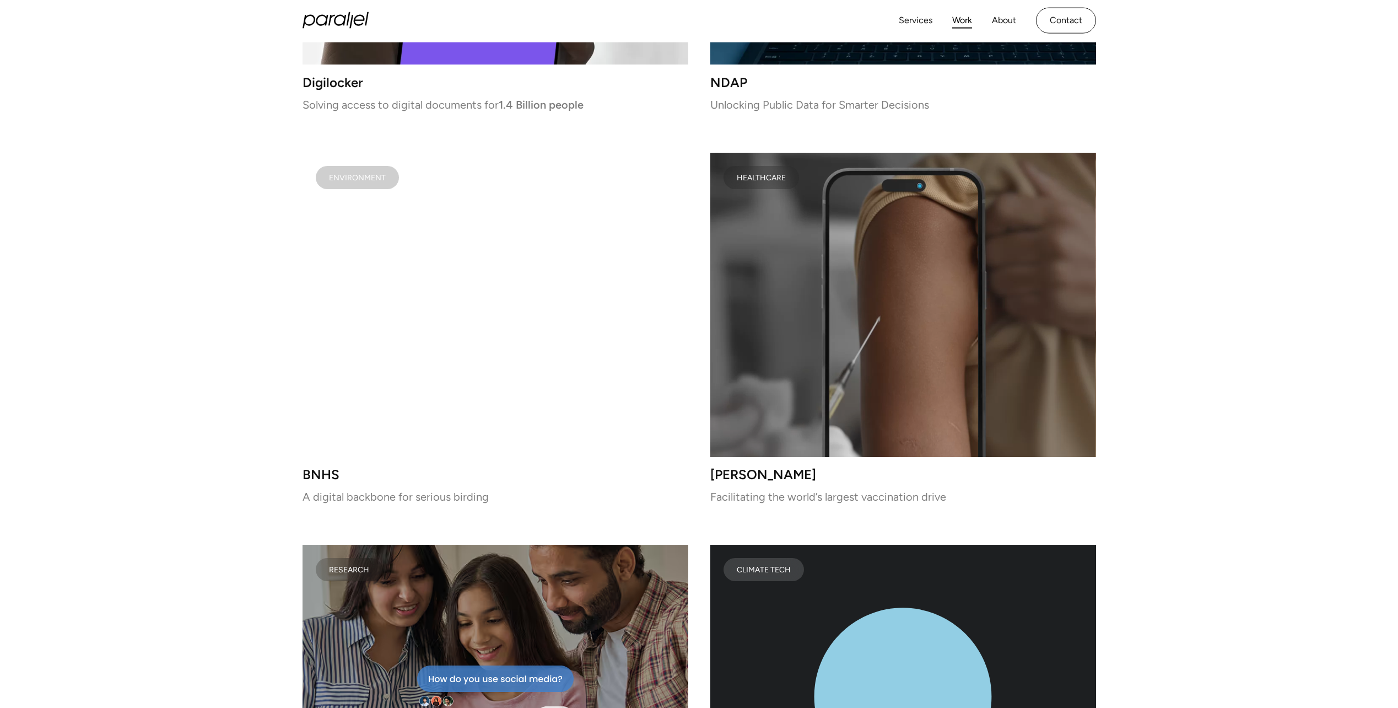
scroll to position [496, 0]
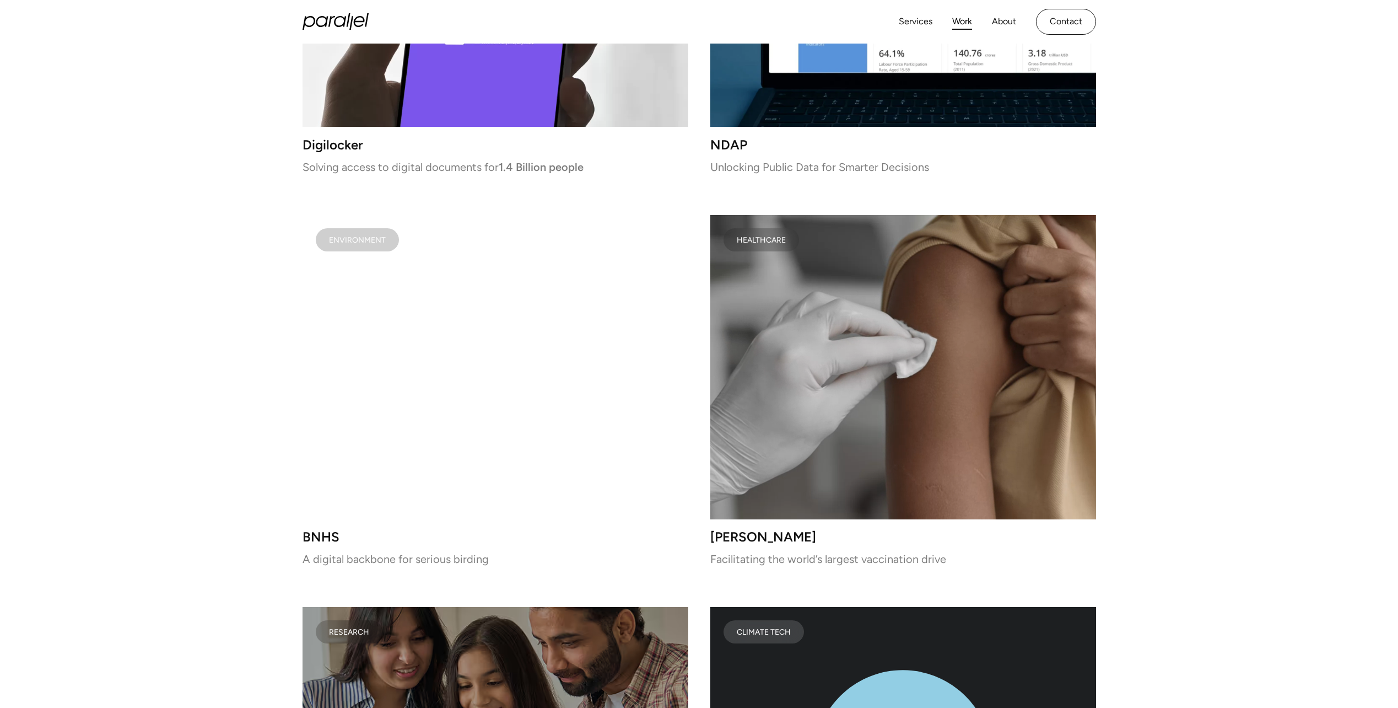
click at [724, 535] on h3 "[PERSON_NAME]" at bounding box center [903, 536] width 386 height 9
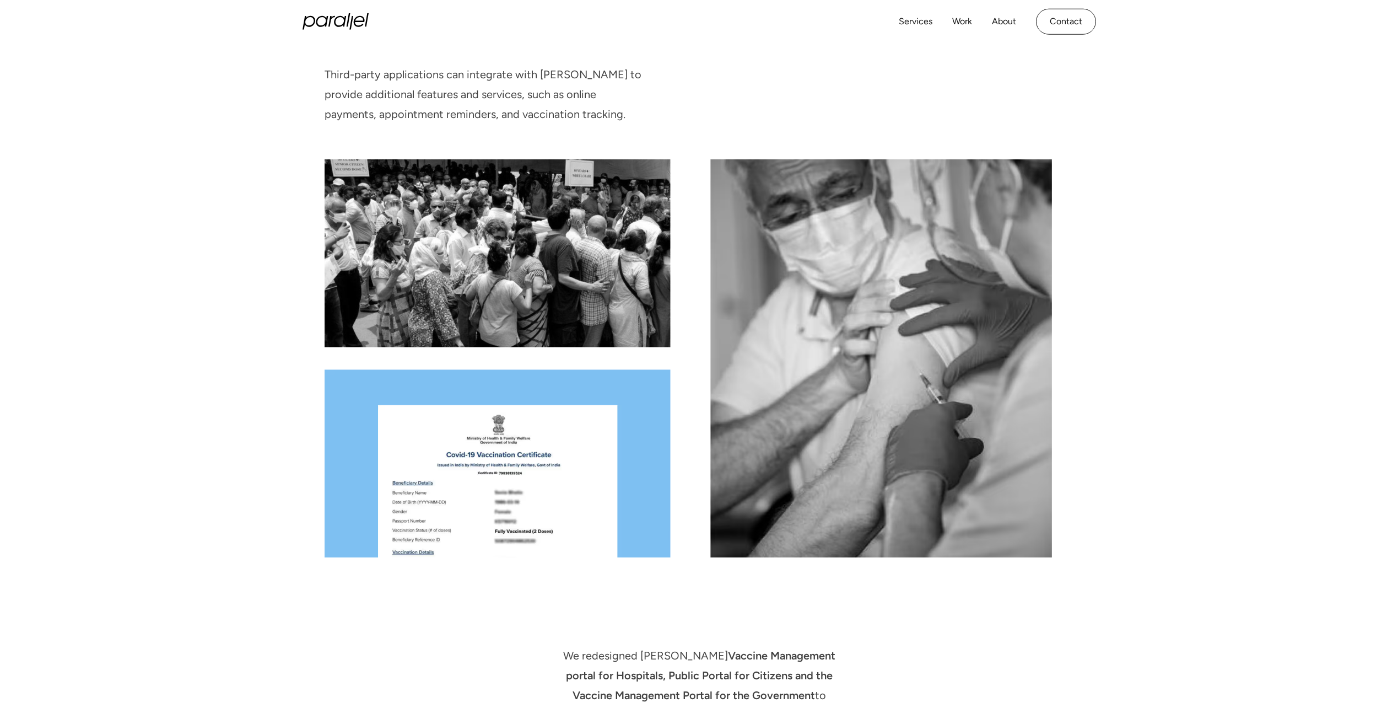
scroll to position [1128, 0]
